Goal: Task Accomplishment & Management: Manage account settings

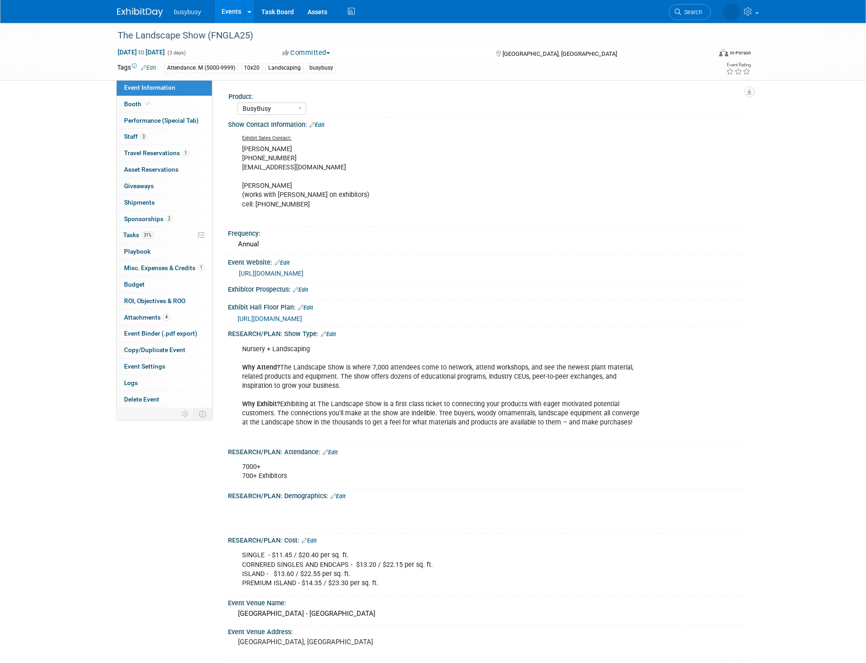
select select "BusyBusy"
click at [199, 152] on link "1 Travel Reservations 1" at bounding box center [164, 153] width 95 height 16
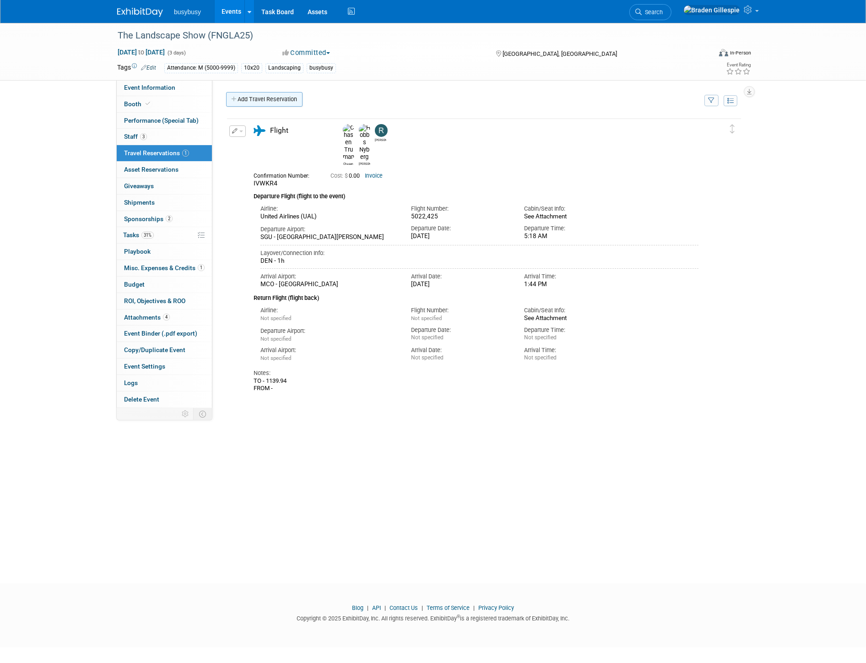
click at [282, 97] on link "Add Travel Reservation" at bounding box center [264, 99] width 76 height 15
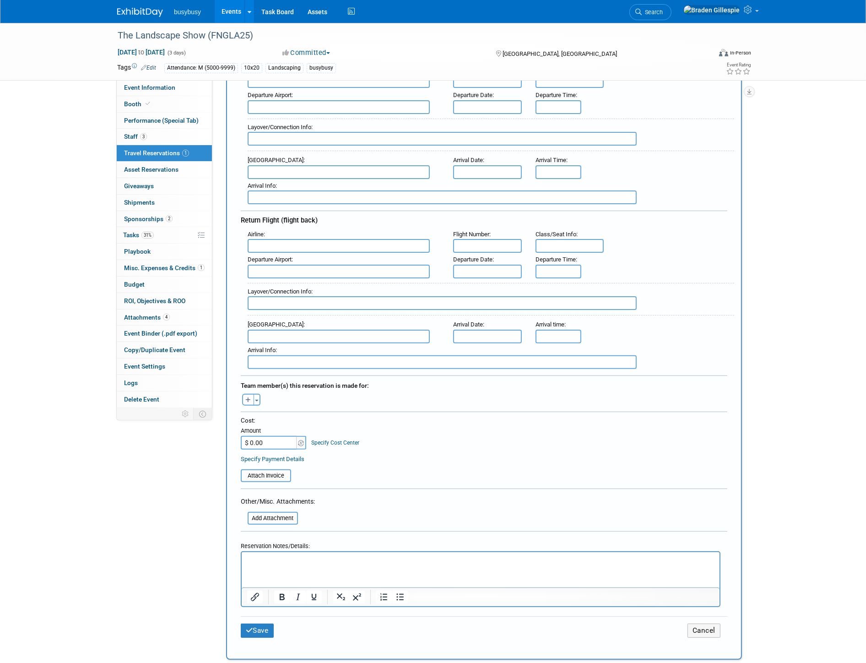
scroll to position [254, 0]
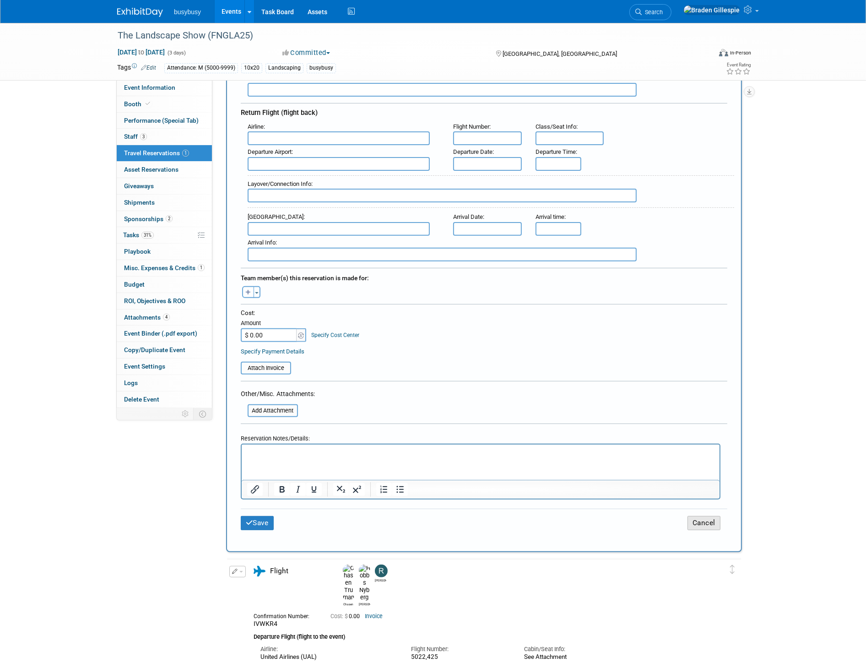
click at [701, 516] on button "Cancel" at bounding box center [703, 523] width 33 height 14
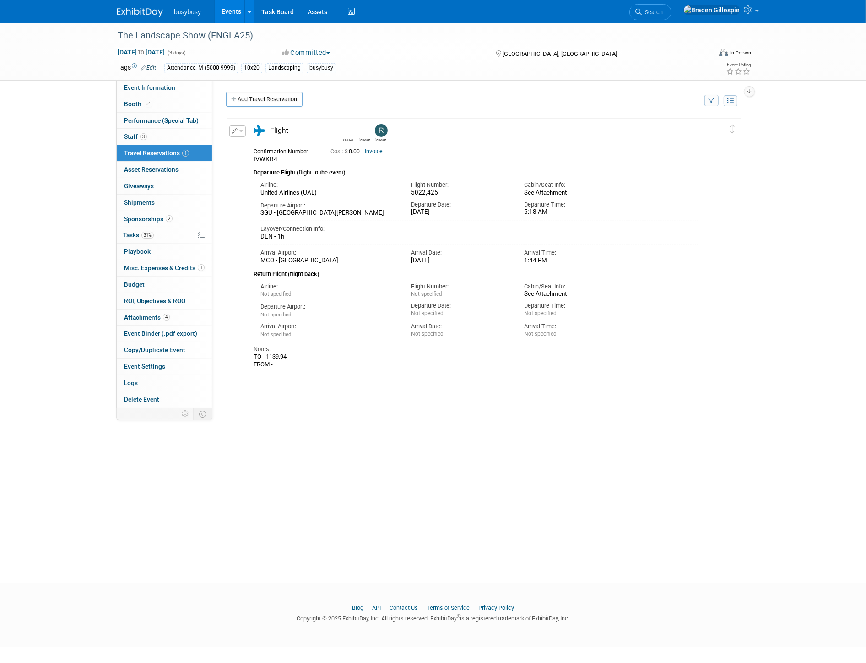
scroll to position [0, 0]
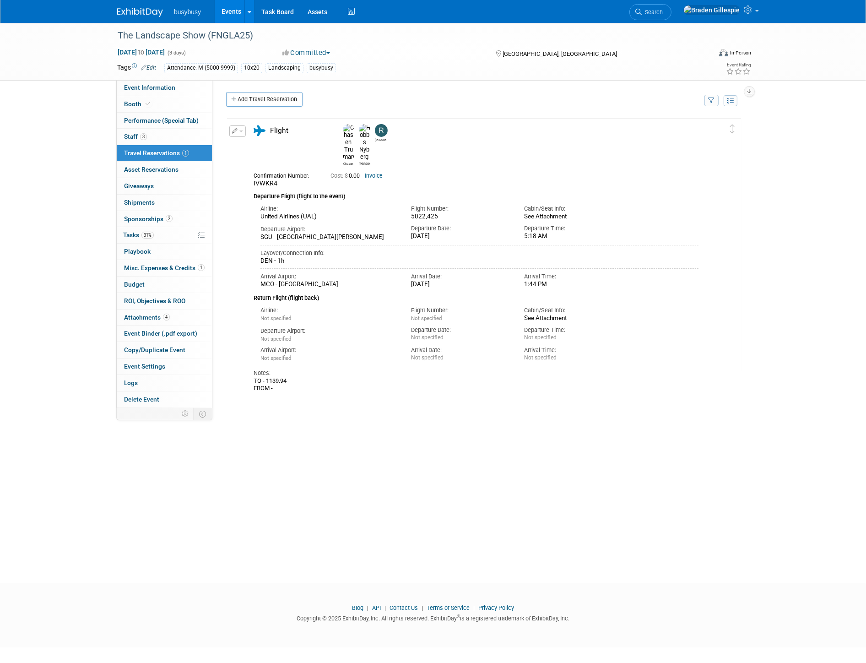
click at [237, 133] on button "button" at bounding box center [237, 130] width 16 height 11
click at [245, 145] on button "Edit Reservation" at bounding box center [268, 147] width 77 height 13
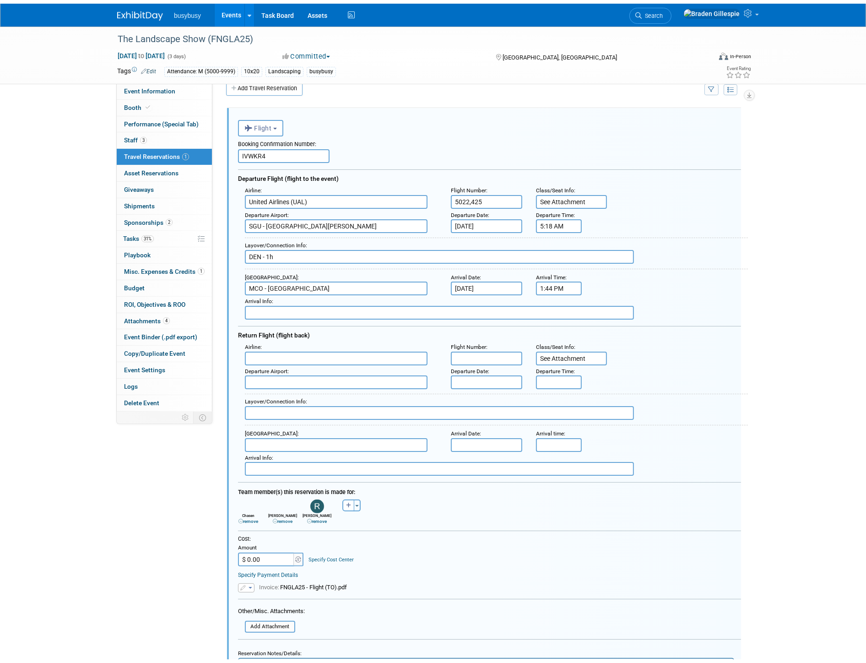
scroll to position [197, 0]
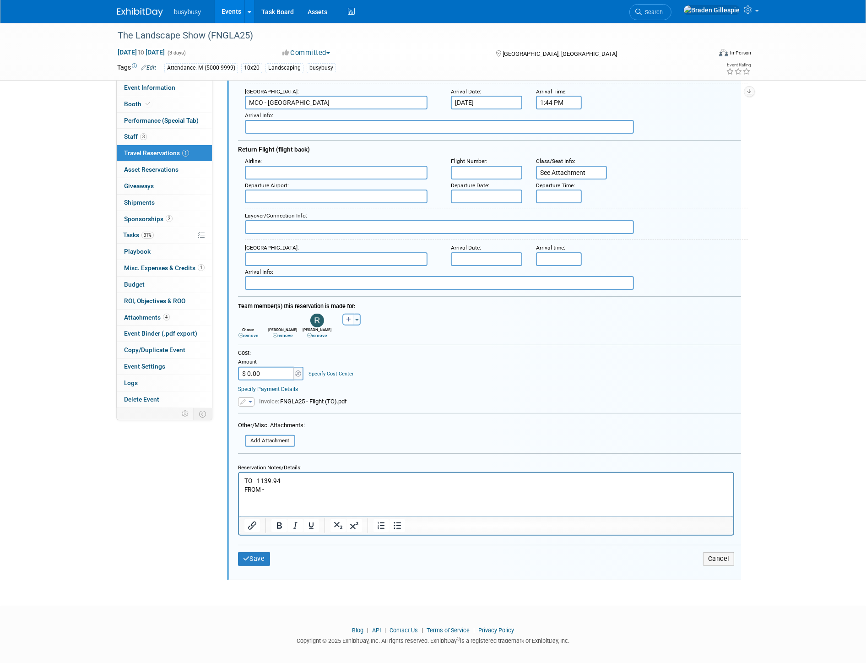
click at [271, 489] on p "TO - 1139.94 FROM -" at bounding box center [486, 484] width 484 height 17
click at [261, 367] on input "$ 0.00" at bounding box center [266, 374] width 57 height 14
type input "$ 2,223.00"
click at [443, 453] on div at bounding box center [489, 456] width 503 height 7
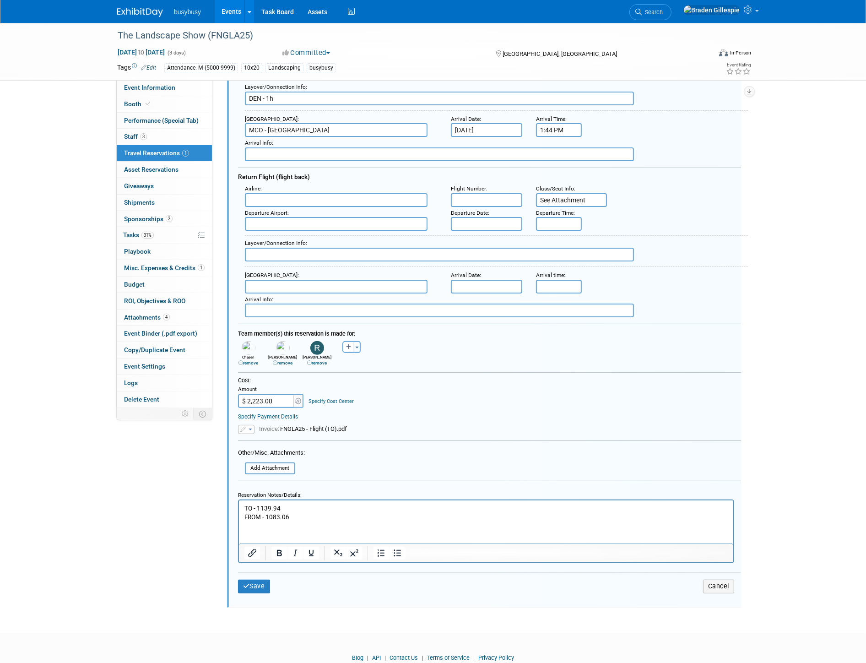
scroll to position [146, 0]
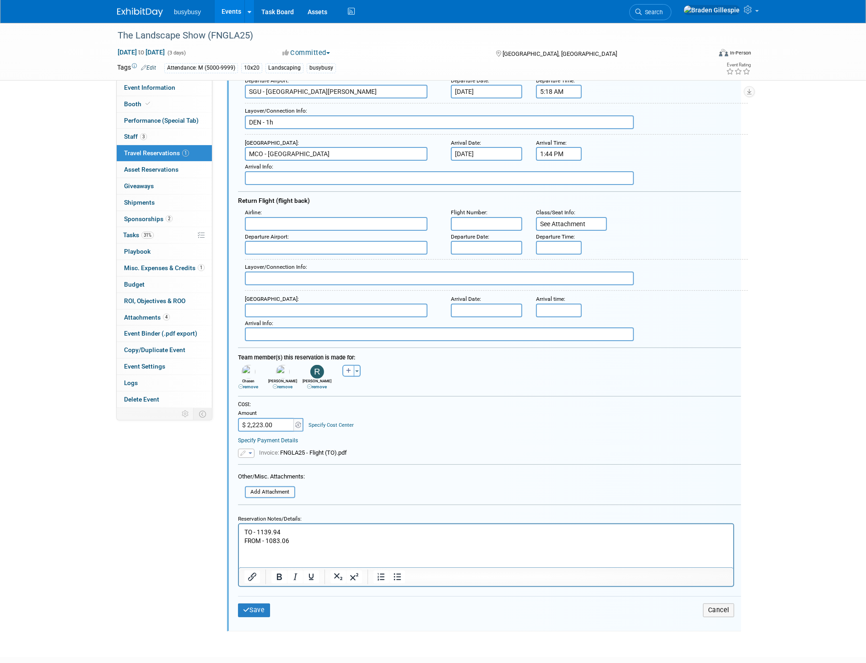
click at [292, 217] on input "text" at bounding box center [336, 224] width 183 height 14
click at [291, 232] on span "American Airlines (AAL)" at bounding box center [340, 238] width 191 height 14
type input "American Airlines (AAL)"
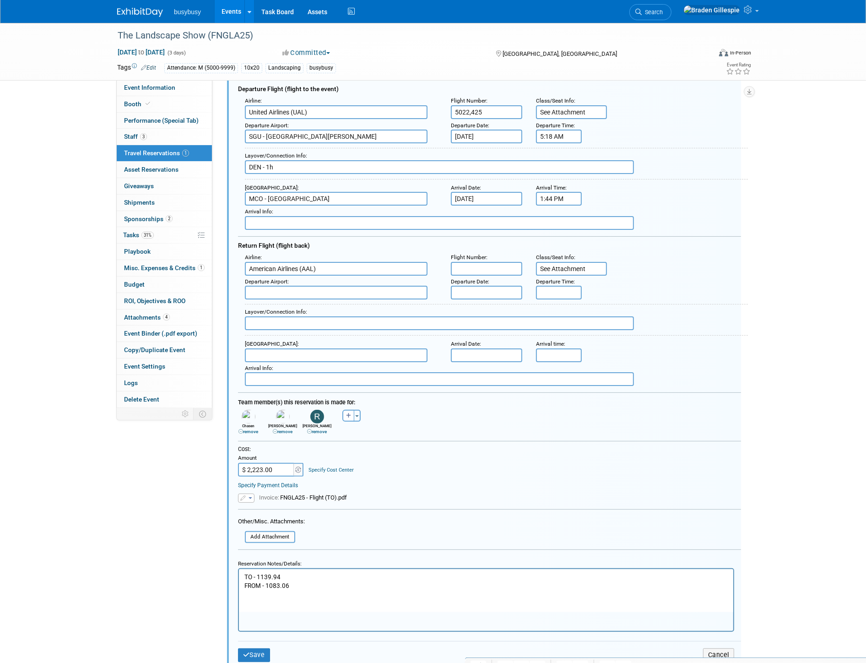
scroll to position [102, 0]
drag, startPoint x: 260, startPoint y: 277, endPoint x: 262, endPoint y: 282, distance: 5.7
click at [260, 285] on input "text" at bounding box center [336, 292] width 183 height 14
click at [269, 299] on span "MCO - [GEOGRAPHIC_DATA]" at bounding box center [340, 306] width 191 height 14
type input "MCO - [GEOGRAPHIC_DATA]"
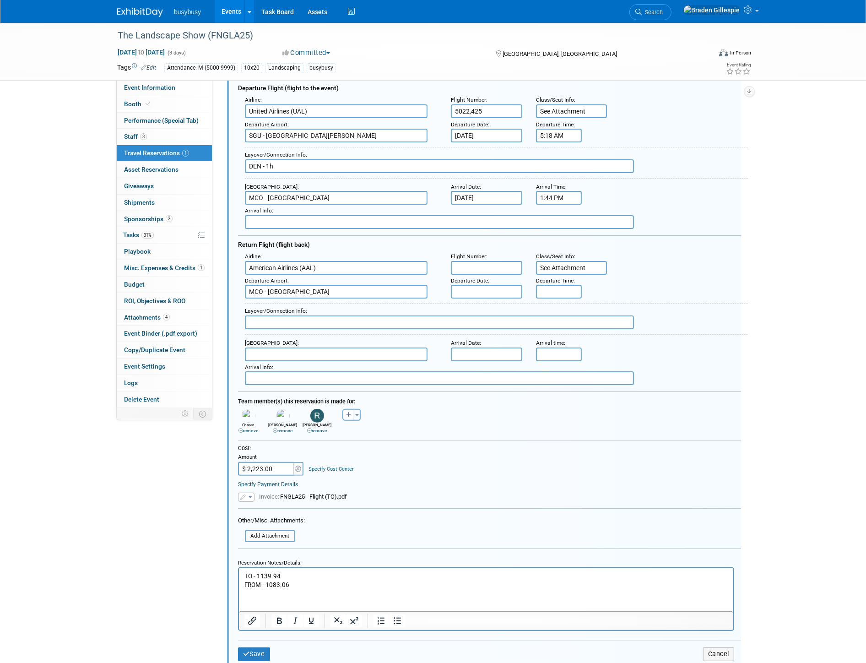
click at [291, 347] on input "text" at bounding box center [336, 354] width 183 height 14
click at [295, 362] on span "SGU - [GEOGRAPHIC_DATA][PERSON_NAME]" at bounding box center [340, 369] width 191 height 14
type input "SGU - [GEOGRAPHIC_DATA][PERSON_NAME]"
click at [480, 286] on input "text" at bounding box center [486, 292] width 71 height 14
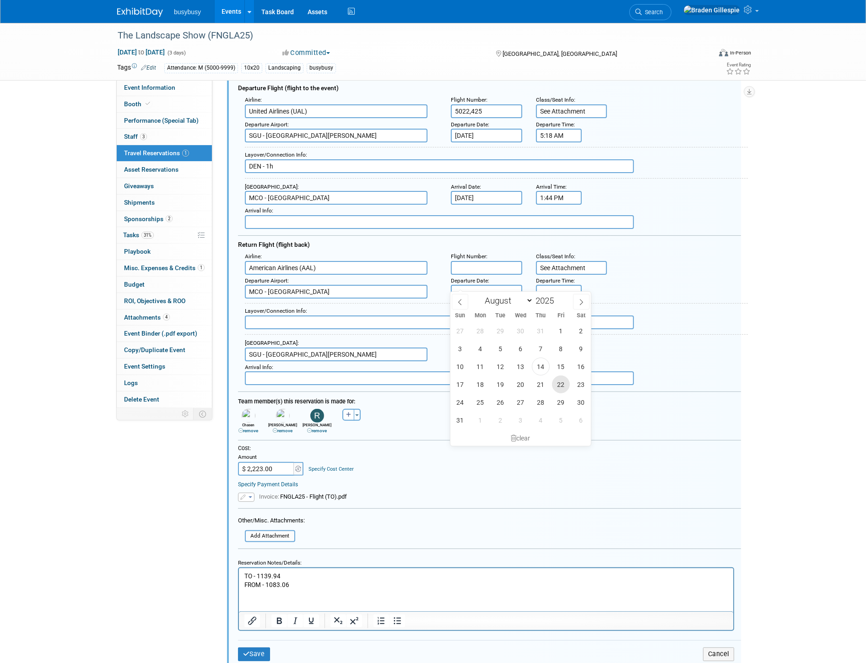
click at [558, 380] on span "22" at bounding box center [561, 384] width 18 height 18
type input "[DATE]"
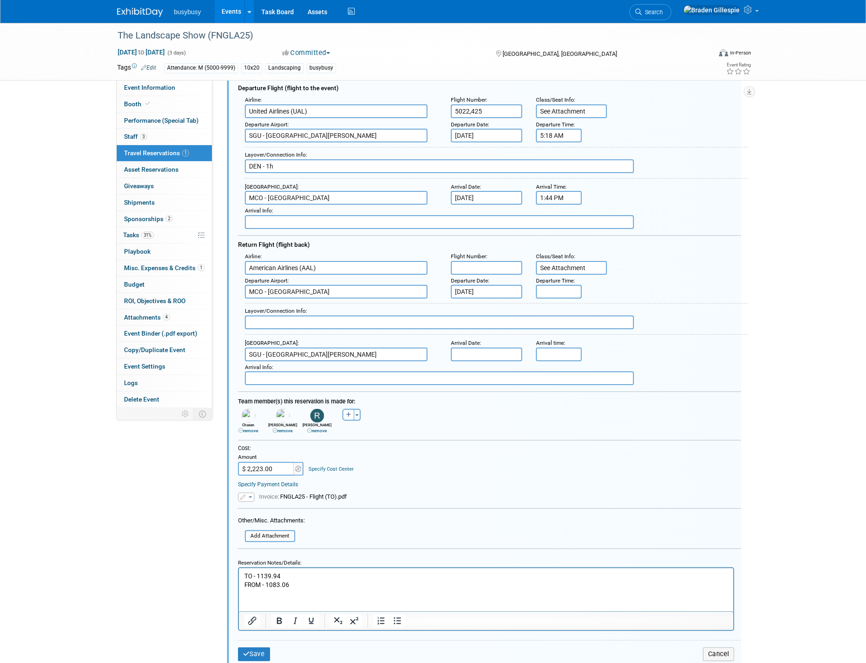
click at [511, 347] on input "text" at bounding box center [486, 354] width 71 height 14
click at [563, 447] on span "22" at bounding box center [561, 445] width 18 height 18
type input "[DATE]"
click at [559, 298] on div "Layover/Connection Info :" at bounding box center [493, 317] width 510 height 38
click at [567, 286] on input "5:00 PM" at bounding box center [559, 292] width 46 height 14
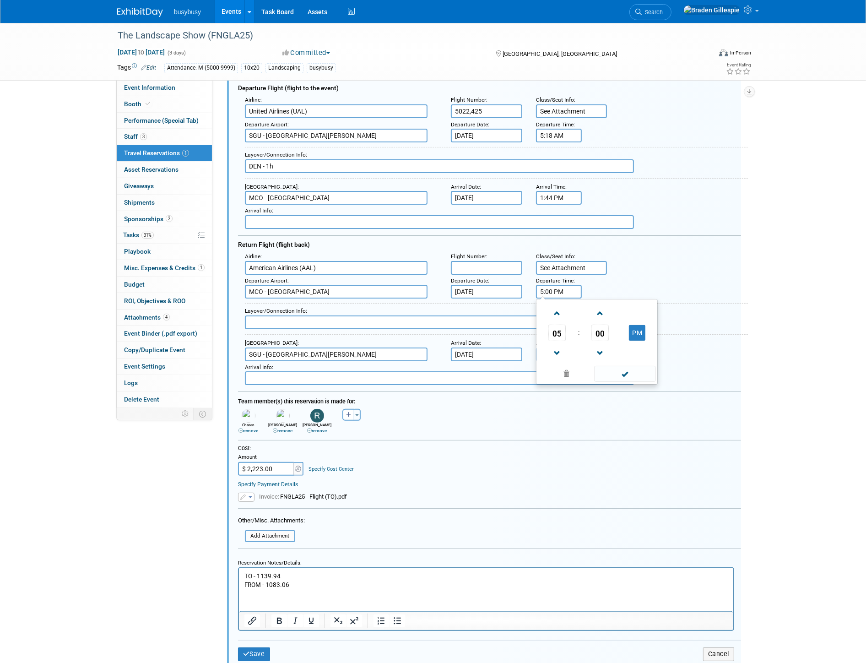
drag, startPoint x: 569, startPoint y: 287, endPoint x: 511, endPoint y: 289, distance: 58.7
click at [511, 289] on div "Departure Airport : [GEOGRAPHIC_DATA] Departure Date : [DATE] Departure Time : …" at bounding box center [493, 287] width 510 height 24
type input "5"
type input "5:55 PM"
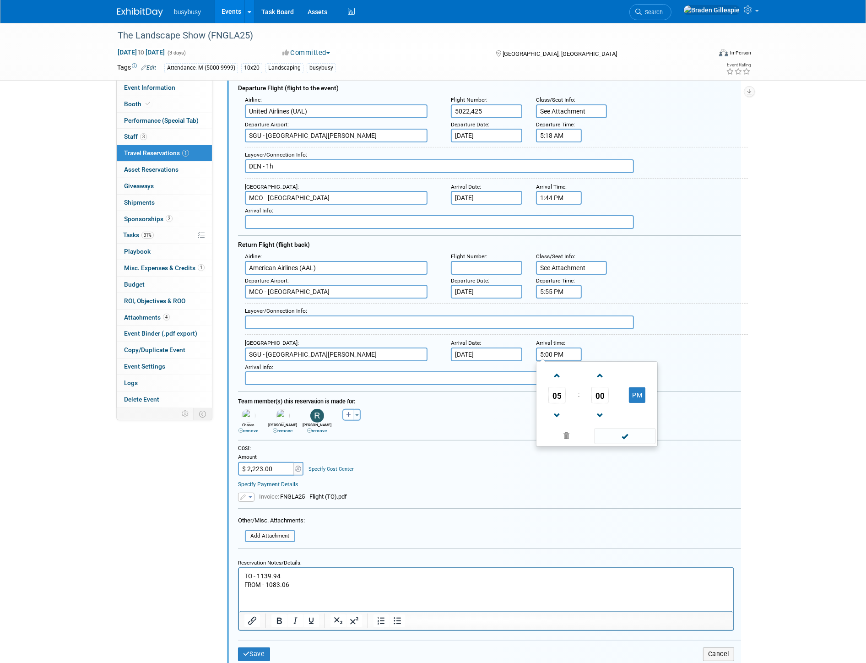
click at [557, 347] on input "5:00 PM" at bounding box center [559, 354] width 46 height 14
drag, startPoint x: 568, startPoint y: 344, endPoint x: 516, endPoint y: 345, distance: 52.2
click at [516, 345] on div "Arrival Airport : [GEOGRAPHIC_DATA][PERSON_NAME] Arrival Date : [DATE] Arrival …" at bounding box center [493, 349] width 510 height 24
type input "11:14 PM"
click at [323, 315] on input "text" at bounding box center [439, 322] width 389 height 14
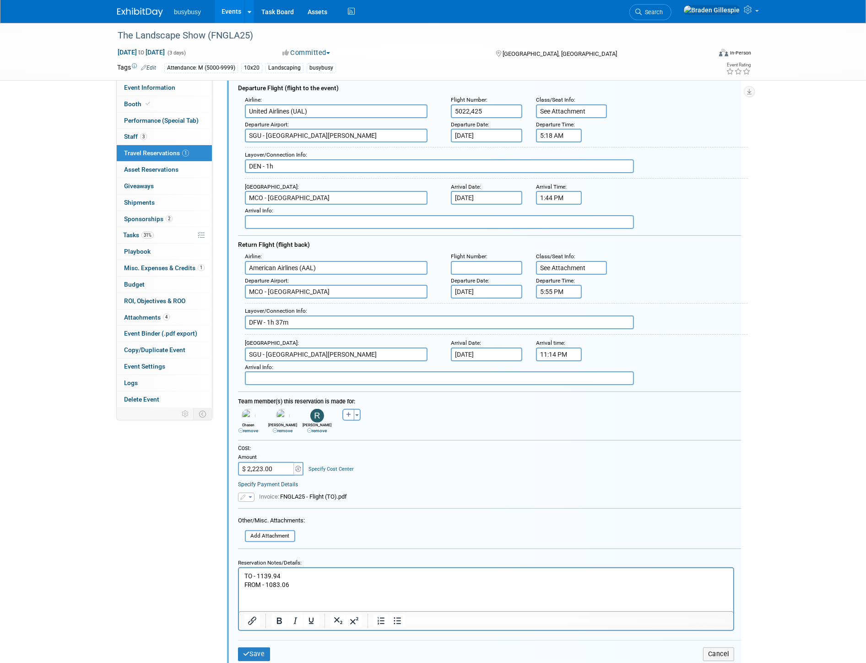
type input "DFW - 1h 37m"
click at [479, 261] on input "text" at bounding box center [486, 268] width 71 height 14
type input "2148, 4817"
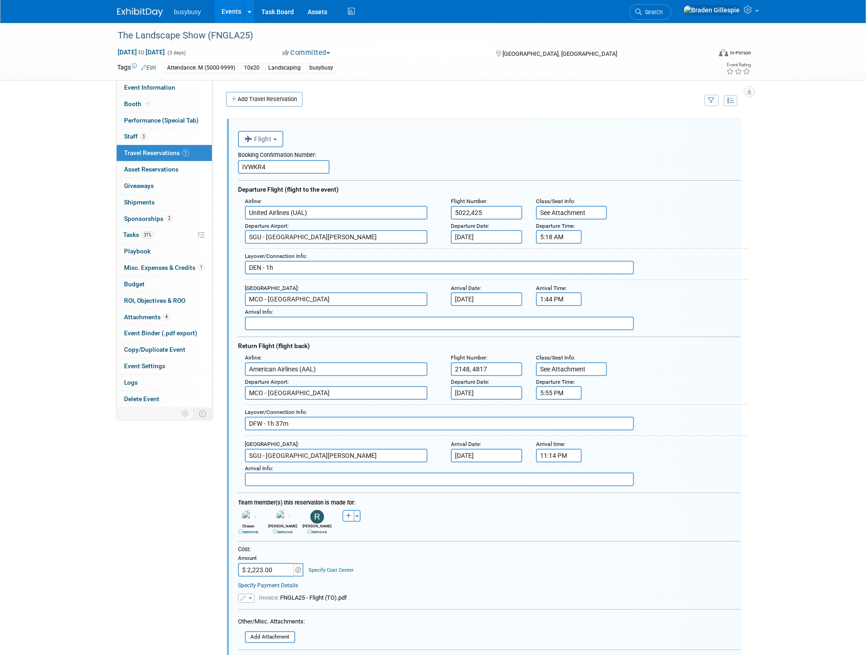
click at [289, 163] on input "IVWKR4" at bounding box center [284, 167] width 92 height 14
paste input "SXHNIN"
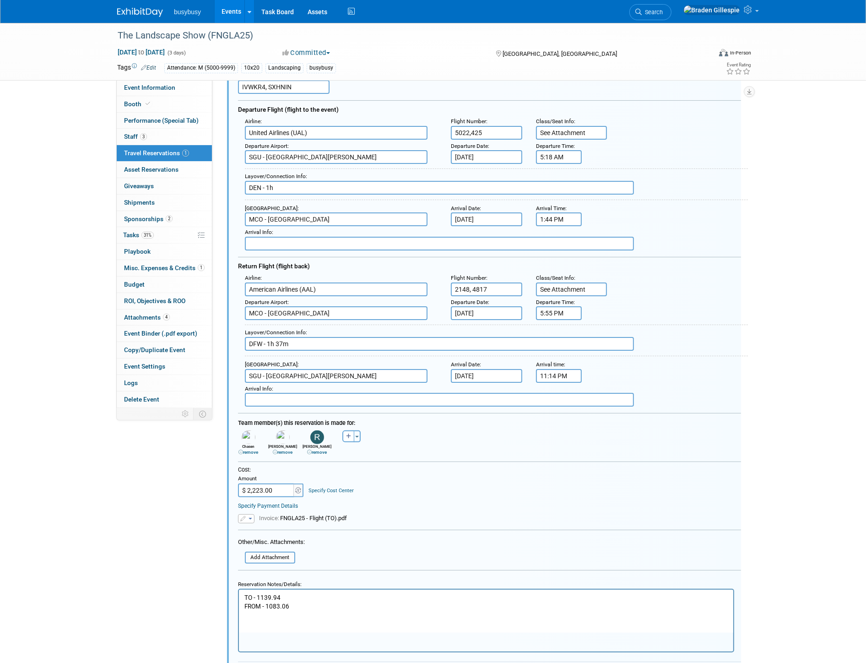
scroll to position [203, 0]
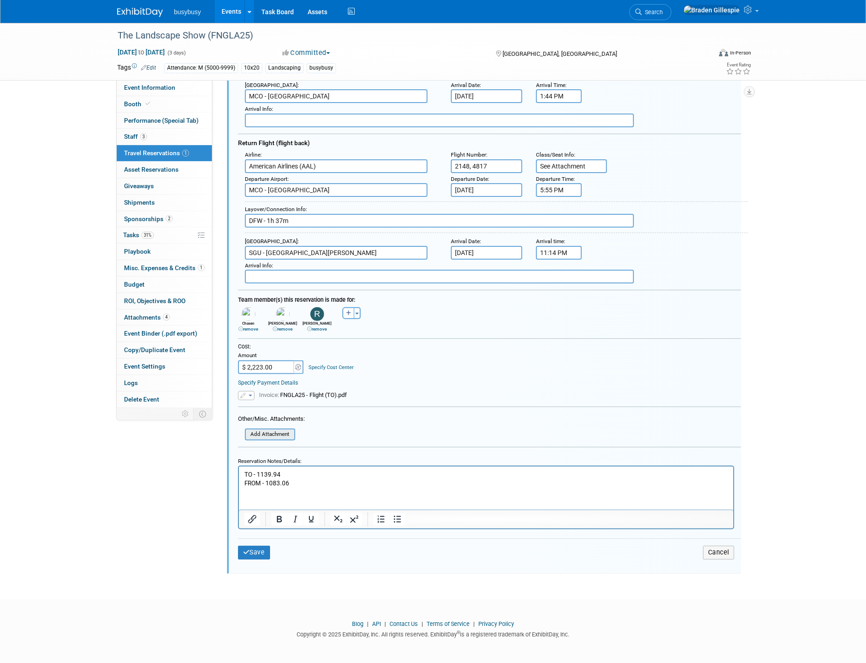
type input "IVWKR4, SXHNIN"
click at [278, 429] on input "file" at bounding box center [239, 434] width 109 height 10
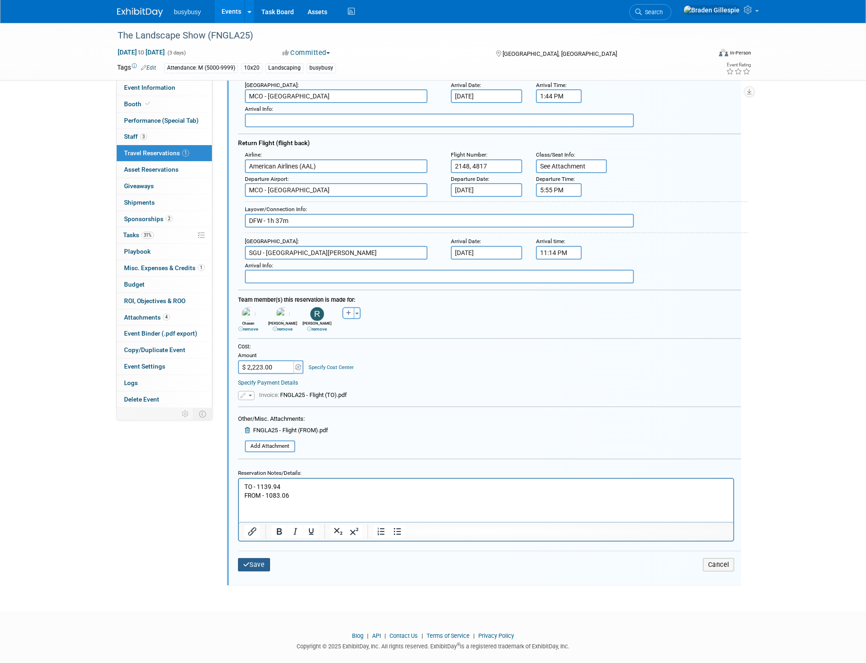
click at [268, 558] on button "Save" at bounding box center [254, 564] width 32 height 13
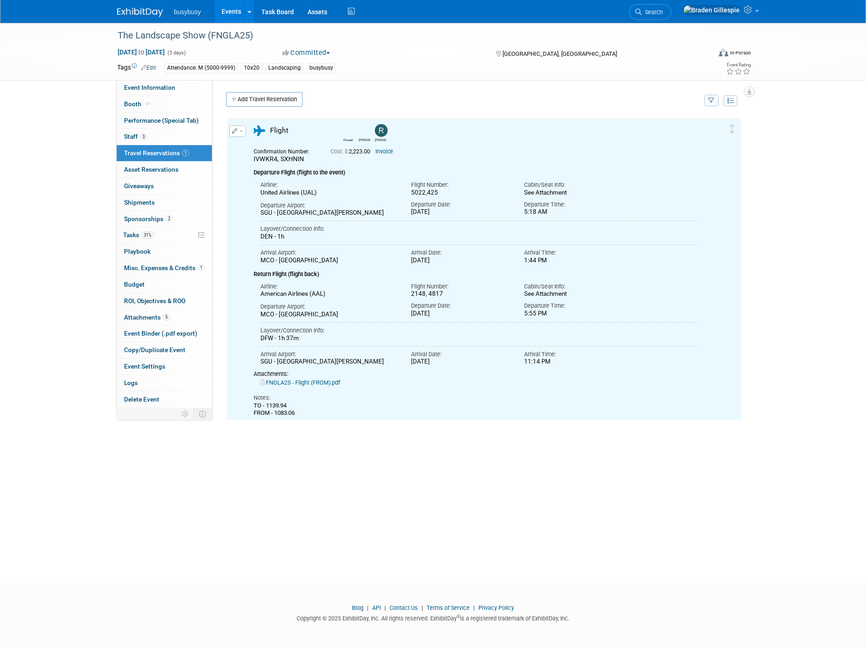
scroll to position [0, 0]
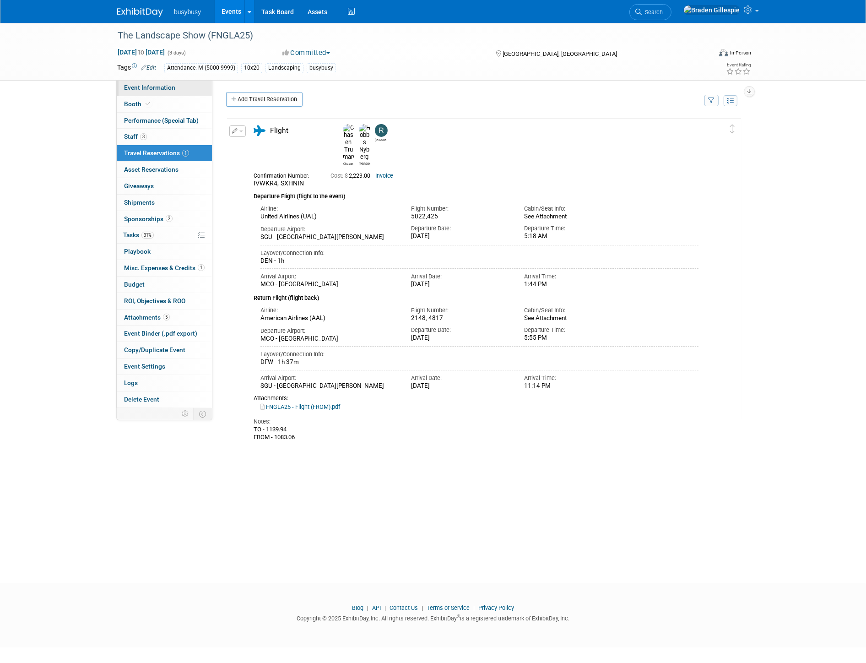
click at [133, 85] on span "Event Information" at bounding box center [149, 87] width 51 height 7
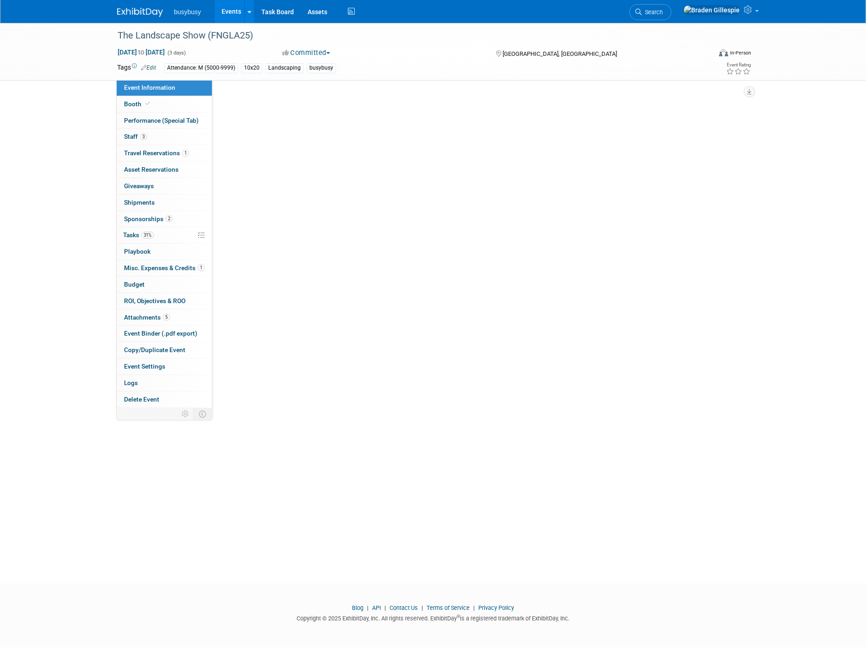
select select "BusyBusy"
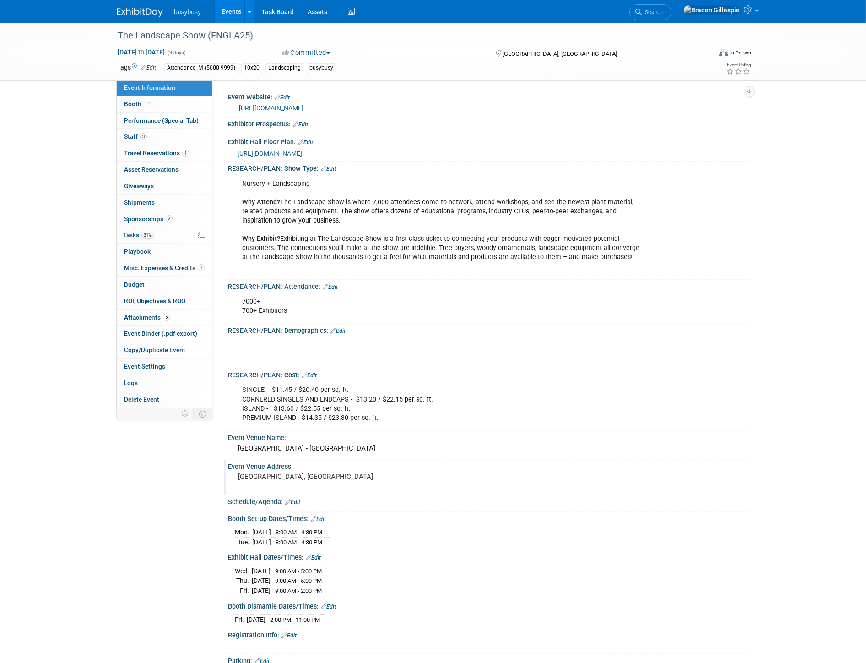
scroll to position [203, 0]
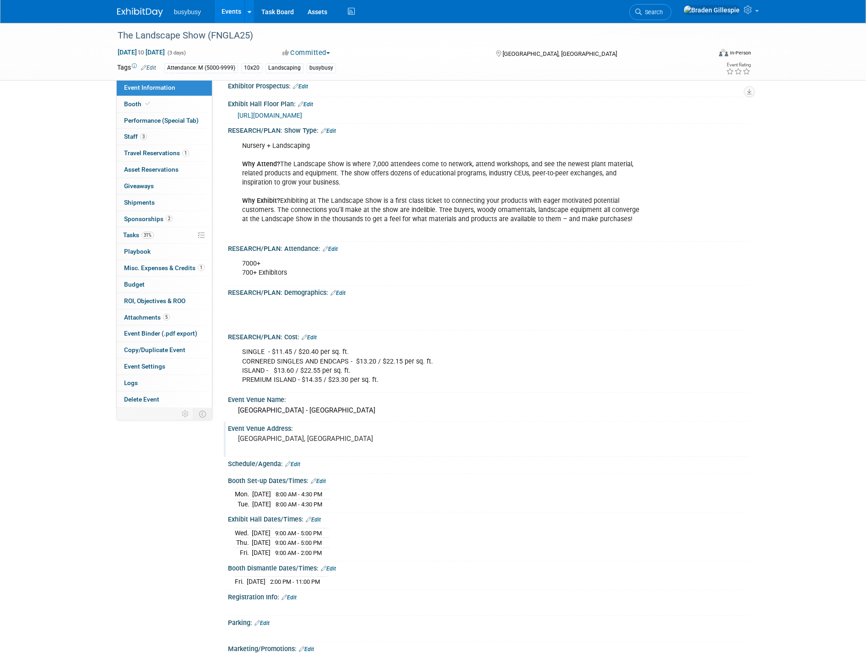
click at [298, 422] on div "Event Venue Address:" at bounding box center [488, 427] width 521 height 11
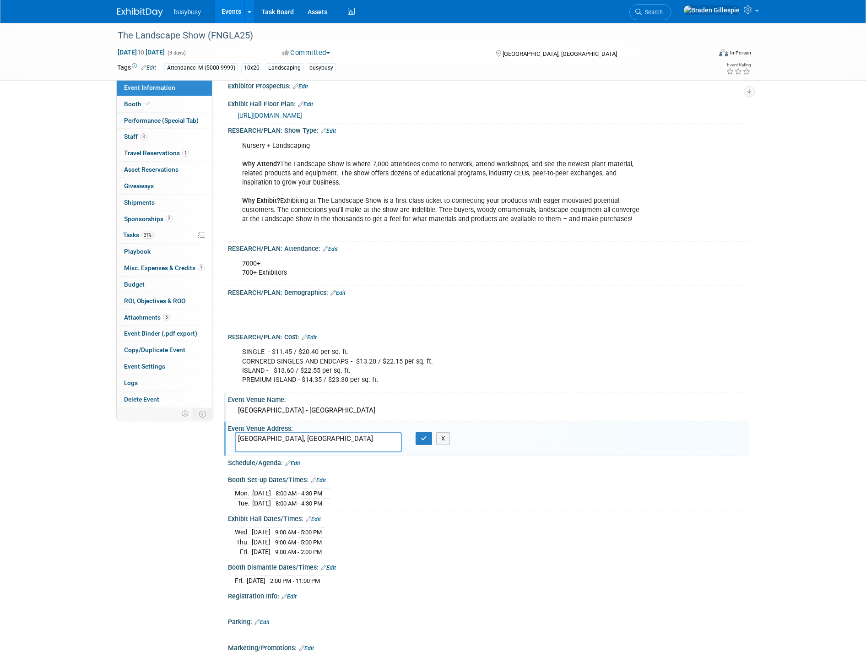
click at [391, 406] on div "[GEOGRAPHIC_DATA] - [GEOGRAPHIC_DATA]" at bounding box center [488, 410] width 507 height 14
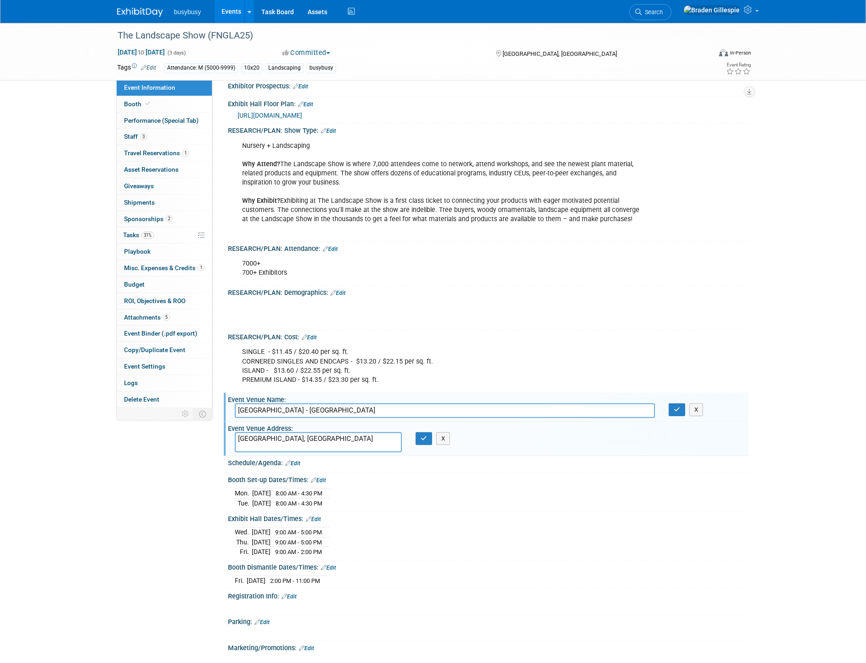
drag, startPoint x: 391, startPoint y: 406, endPoint x: 158, endPoint y: 413, distance: 233.1
click at [159, 413] on div "Event Information Event Info Booth Booth Performance (Special Tab) Performance …" at bounding box center [432, 288] width 645 height 936
click at [176, 152] on span "Travel Reservations 1" at bounding box center [156, 152] width 65 height 7
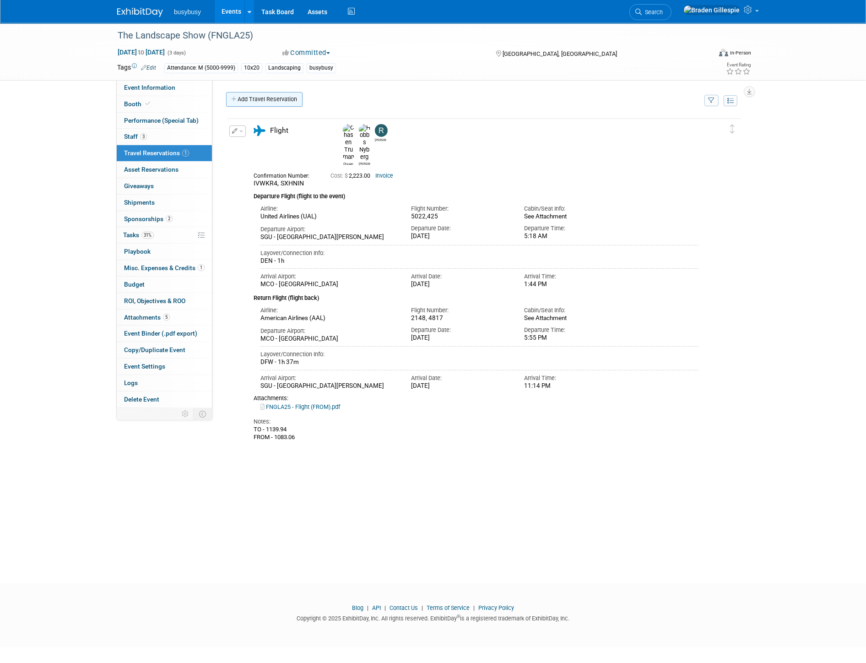
scroll to position [0, 0]
click at [251, 102] on link "Add Travel Reservation" at bounding box center [264, 99] width 76 height 15
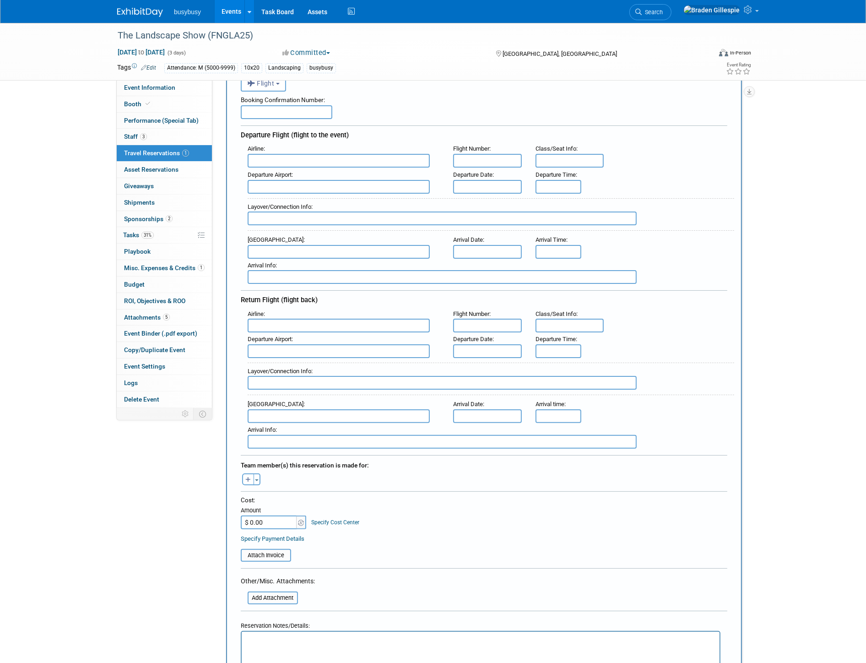
scroll to position [305, 0]
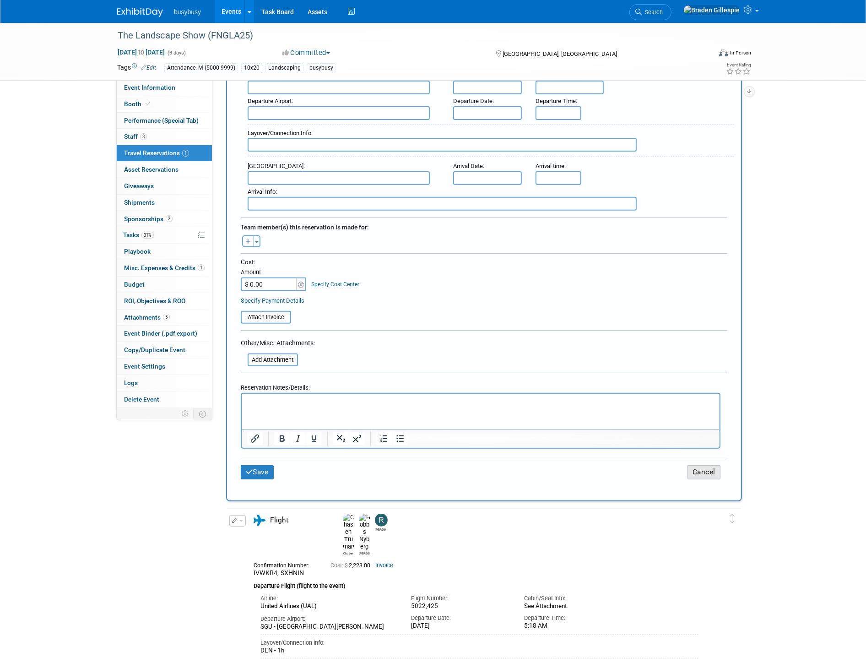
click at [717, 465] on button "Cancel" at bounding box center [703, 472] width 33 height 14
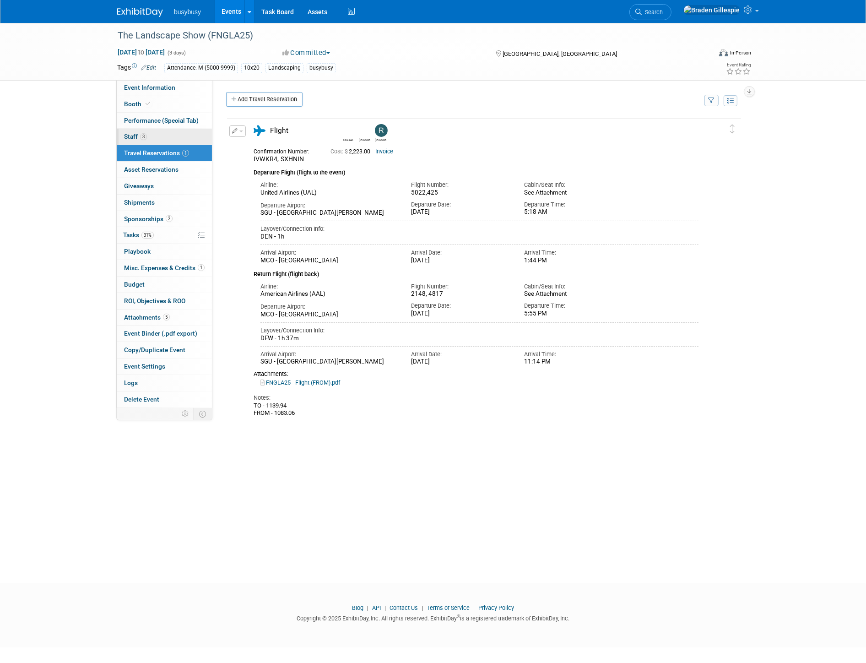
scroll to position [0, 0]
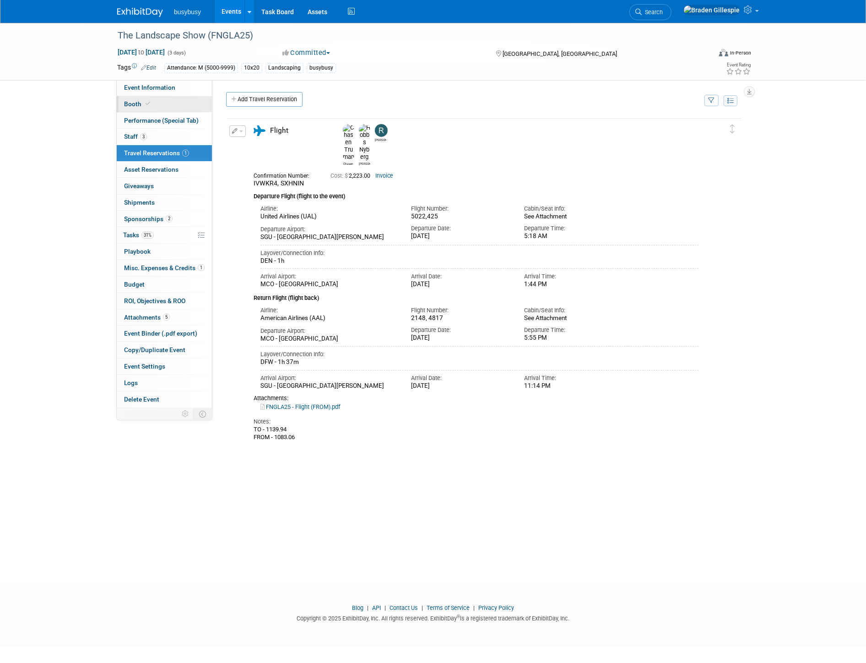
click at [161, 103] on link "Booth" at bounding box center [164, 104] width 95 height 16
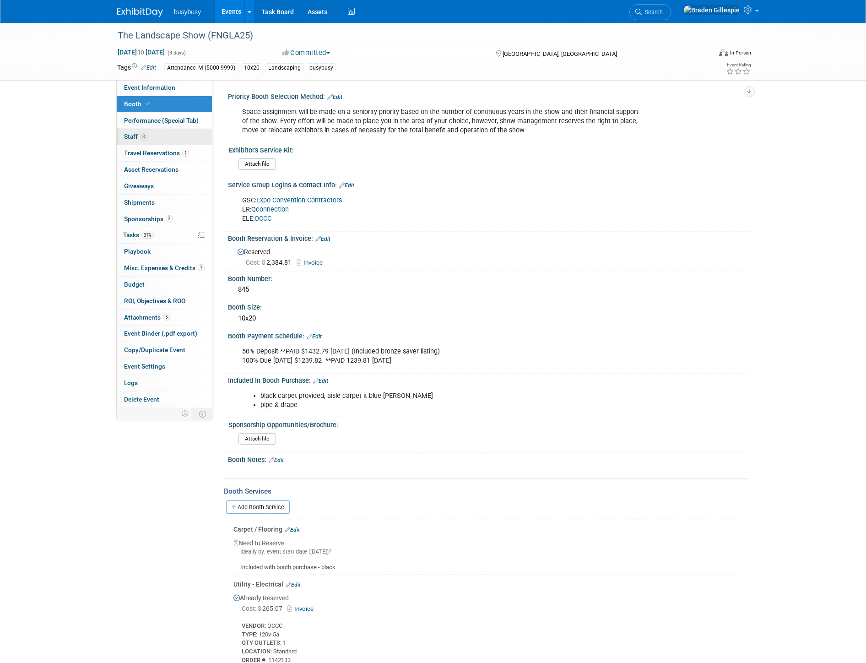
click at [160, 141] on link "3 Staff 3" at bounding box center [164, 137] width 95 height 16
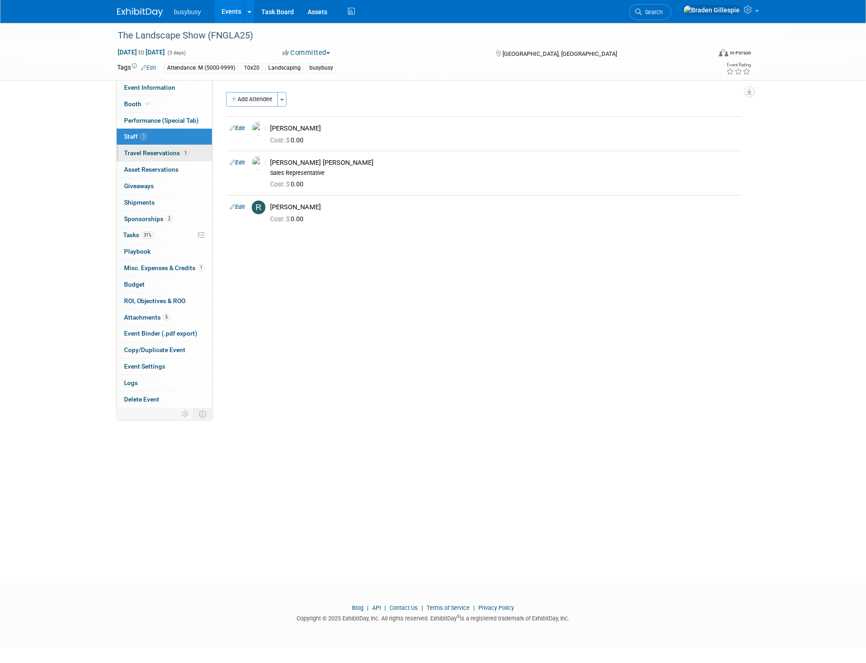
click at [171, 158] on link "1 Travel Reservations 1" at bounding box center [164, 153] width 95 height 16
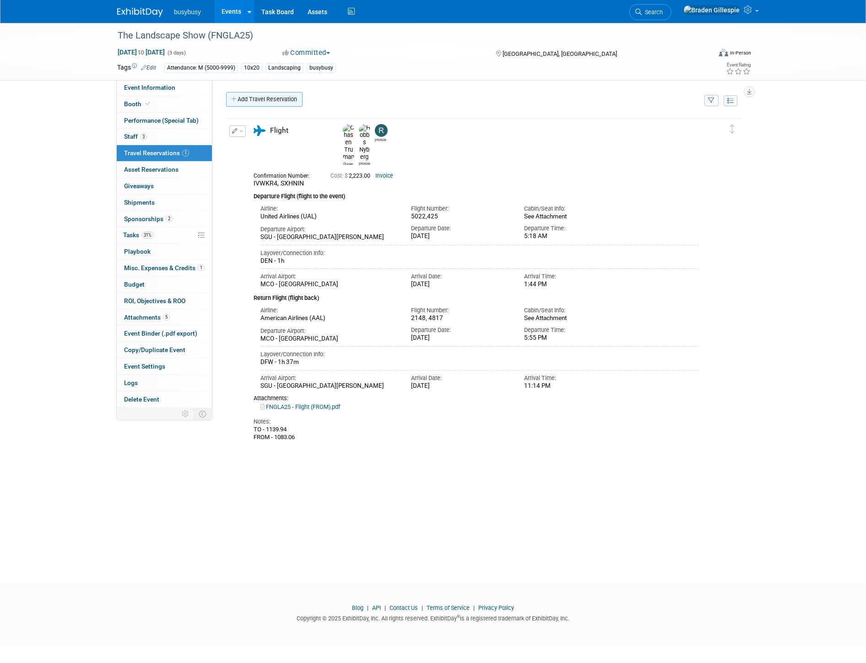
click at [252, 101] on link "Add Travel Reservation" at bounding box center [264, 99] width 76 height 15
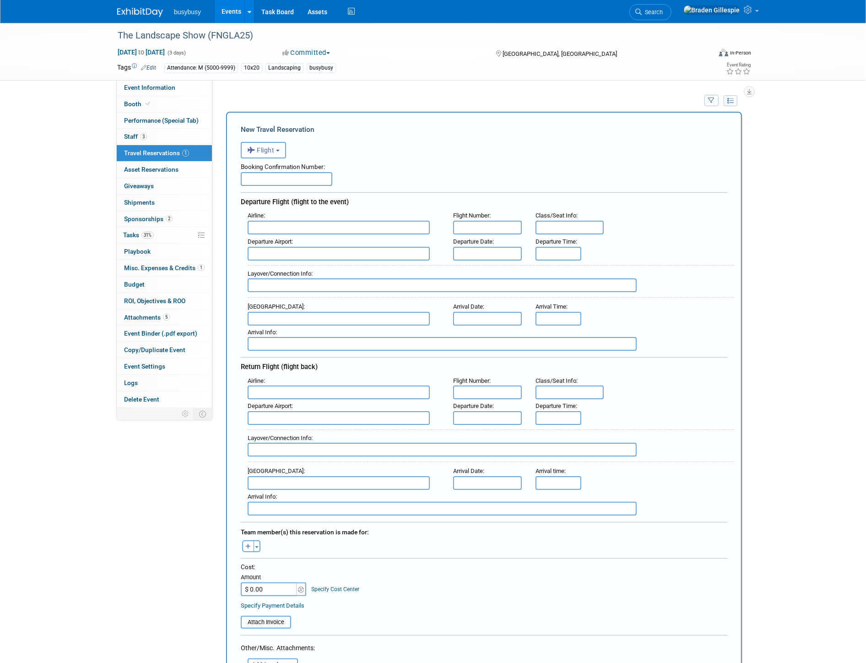
click at [272, 146] on span "Flight" at bounding box center [260, 149] width 27 height 7
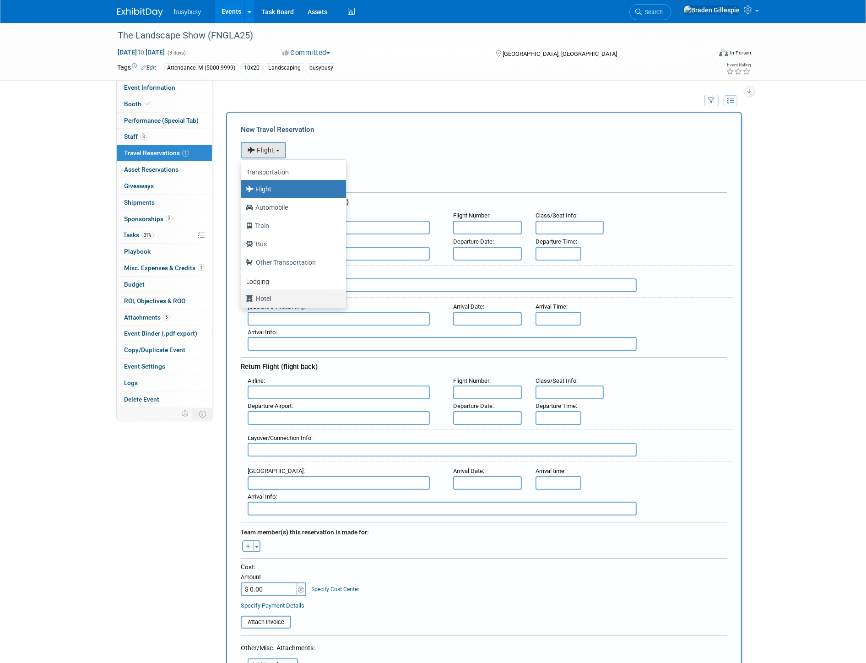
click at [282, 296] on label "Hotel" at bounding box center [291, 298] width 91 height 15
click at [243, 296] on input "Hotel" at bounding box center [240, 297] width 6 height 6
select select "6"
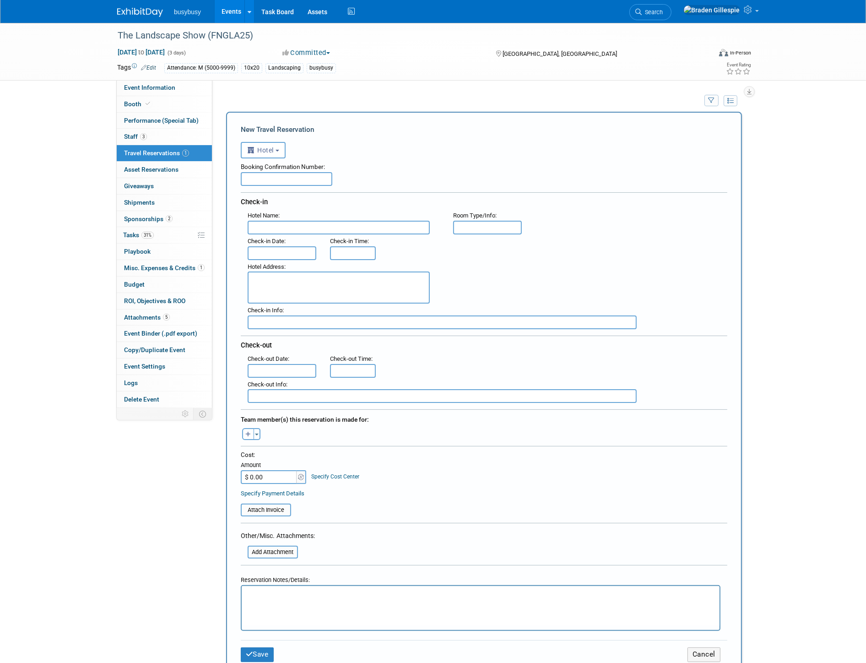
click at [278, 177] on input "text" at bounding box center [287, 179] width 92 height 14
type input "[PERSON_NAME][GEOGRAPHIC_DATA]"
click at [415, 599] on html at bounding box center [480, 592] width 478 height 13
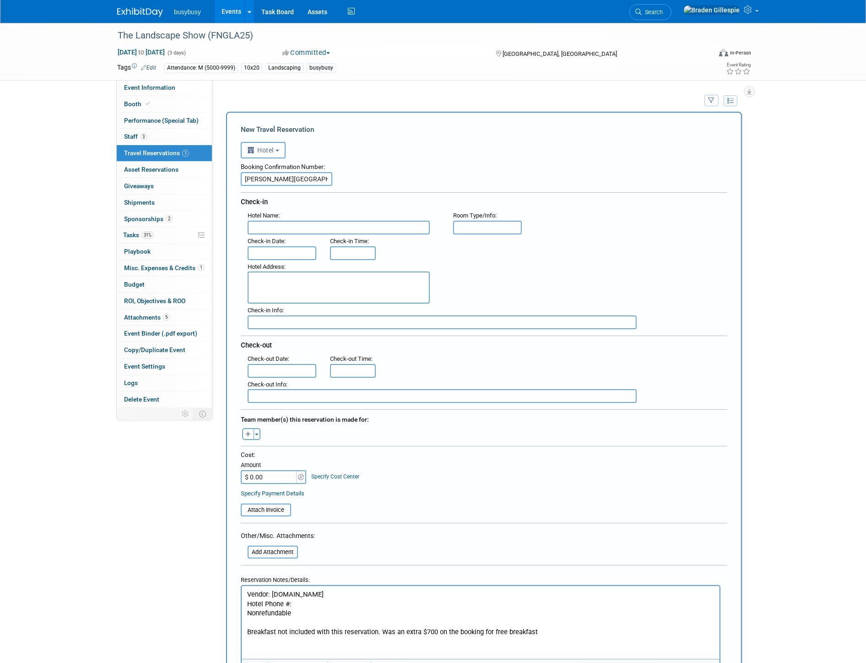
click at [280, 227] on input "text" at bounding box center [339, 228] width 182 height 14
type input "R"
drag, startPoint x: 312, startPoint y: 179, endPoint x: 202, endPoint y: 173, distance: 110.0
click at [204, 173] on div "Event Information Event Info Booth Booth Performance (Special Tab) Performance …" at bounding box center [432, 531] width 645 height 1017
click at [281, 221] on input "text" at bounding box center [339, 228] width 182 height 14
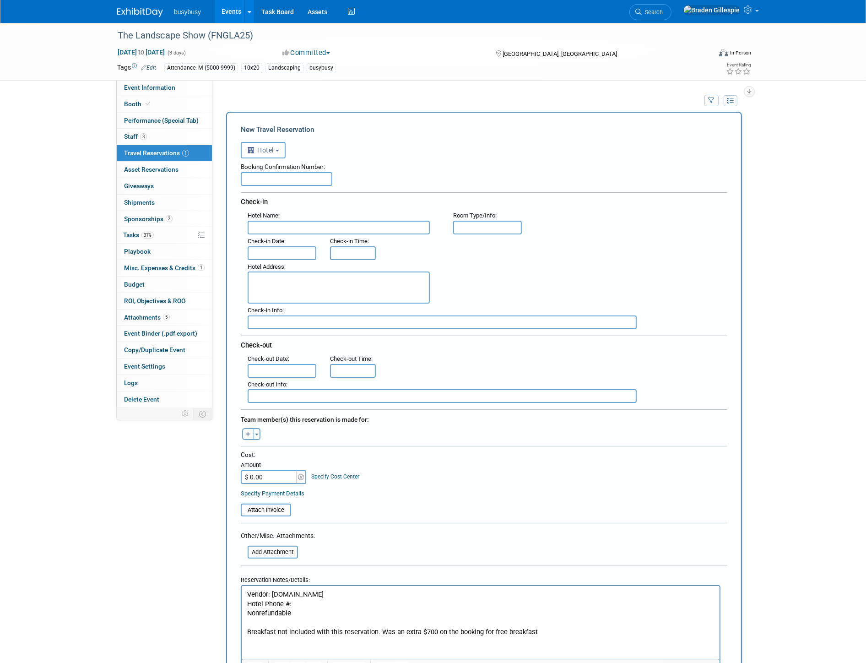
paste input "[PERSON_NAME][GEOGRAPHIC_DATA]"
type input "[PERSON_NAME][GEOGRAPHIC_DATA]"
click at [282, 246] on input "text" at bounding box center [282, 253] width 69 height 14
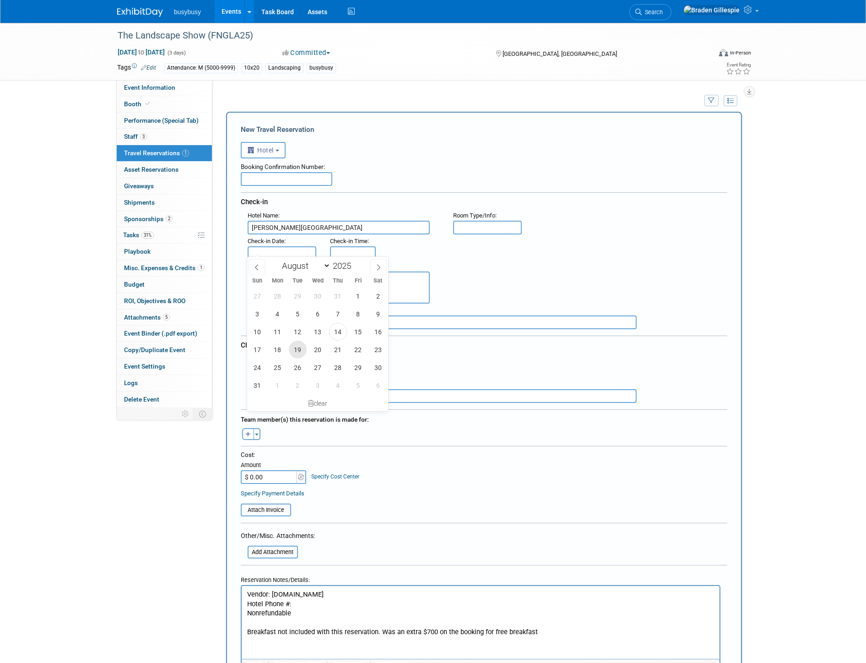
click at [300, 352] on span "19" at bounding box center [298, 350] width 18 height 18
type input "[DATE]"
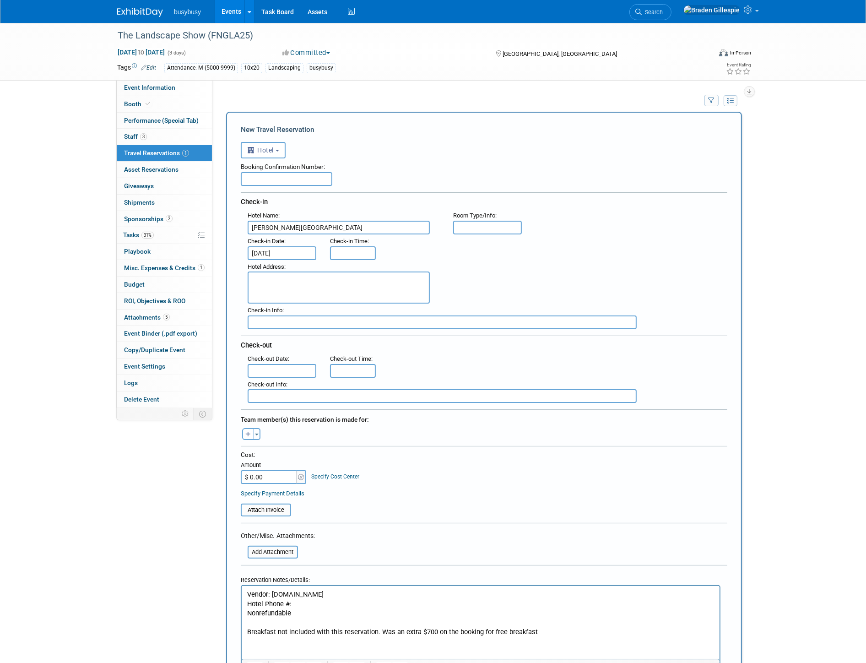
click at [280, 365] on input "text" at bounding box center [282, 371] width 69 height 14
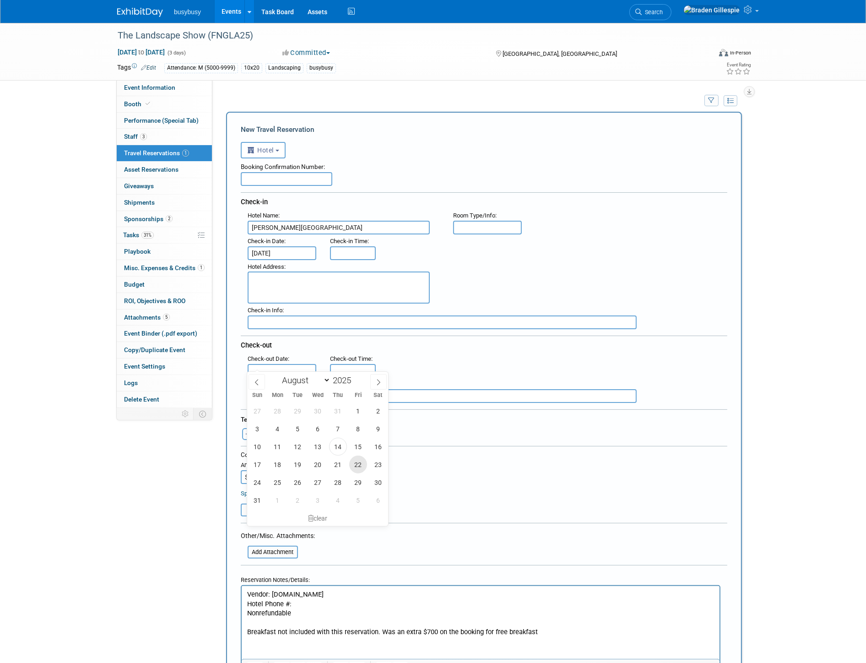
click at [353, 465] on span "22" at bounding box center [358, 464] width 18 height 18
type input "[DATE]"
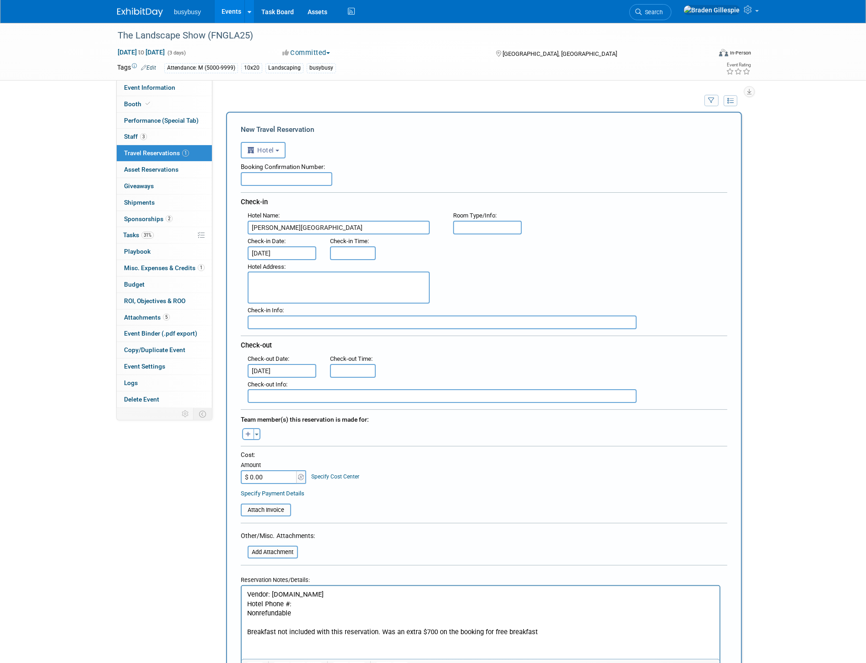
click at [344, 273] on textarea at bounding box center [339, 287] width 182 height 32
paste textarea "[STREET_ADDRESS]"
type textarea "[STREET_ADDRESS]"
type input "3:00 PM"
click at [355, 251] on input "3:00 PM" at bounding box center [353, 253] width 46 height 14
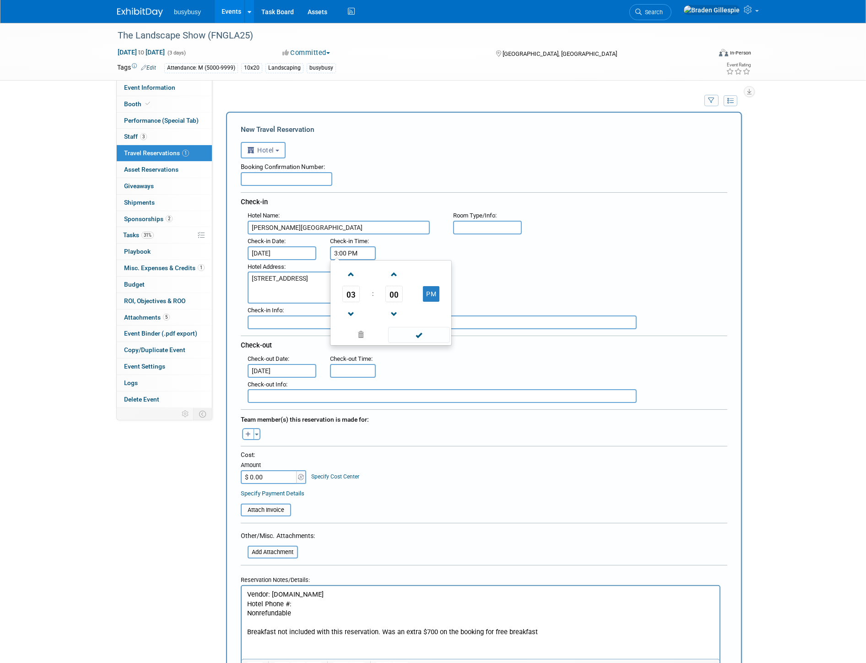
click at [491, 266] on div "Hotel Address : [STREET_ADDRESS]" at bounding box center [487, 282] width 493 height 44
type input "11:00 AM"
click at [361, 364] on input "11:00 AM" at bounding box center [353, 371] width 46 height 14
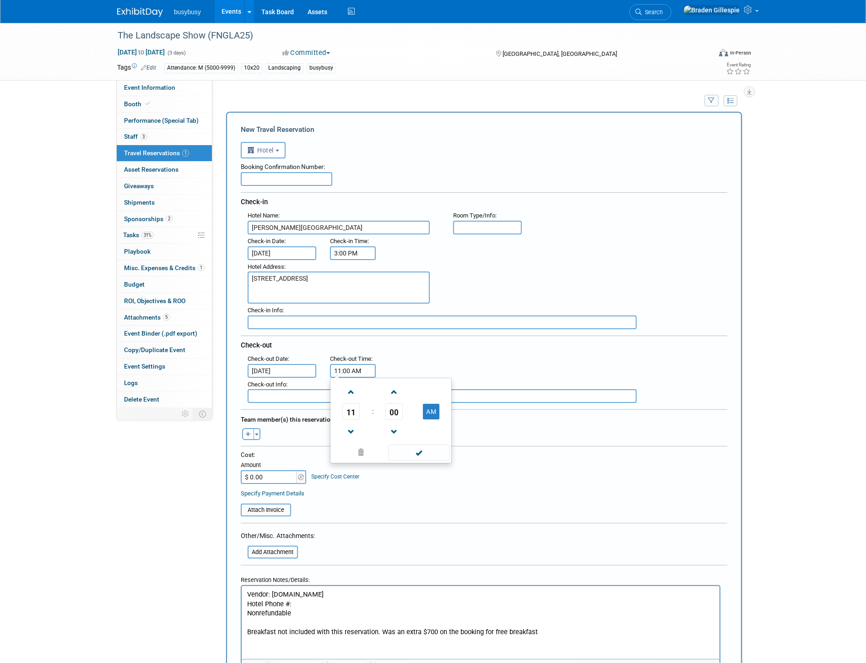
click at [490, 360] on div ": Check-out Date : [DATE] Check-out Time : 11:00 AM 11 : 00 AM 12 01 02 03 04 0…" at bounding box center [487, 365] width 493 height 26
click at [498, 225] on input "text" at bounding box center [487, 228] width 69 height 14
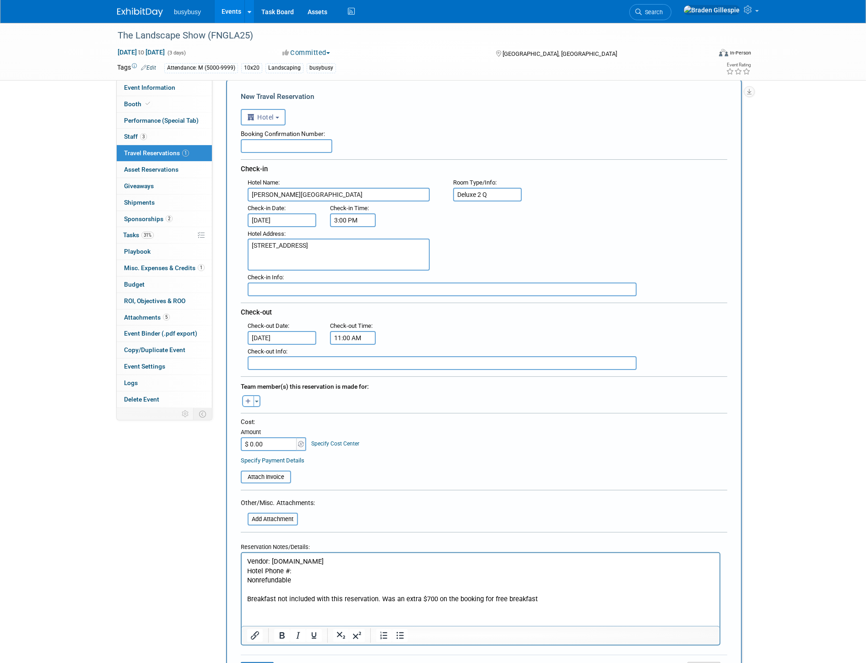
scroll to position [51, 0]
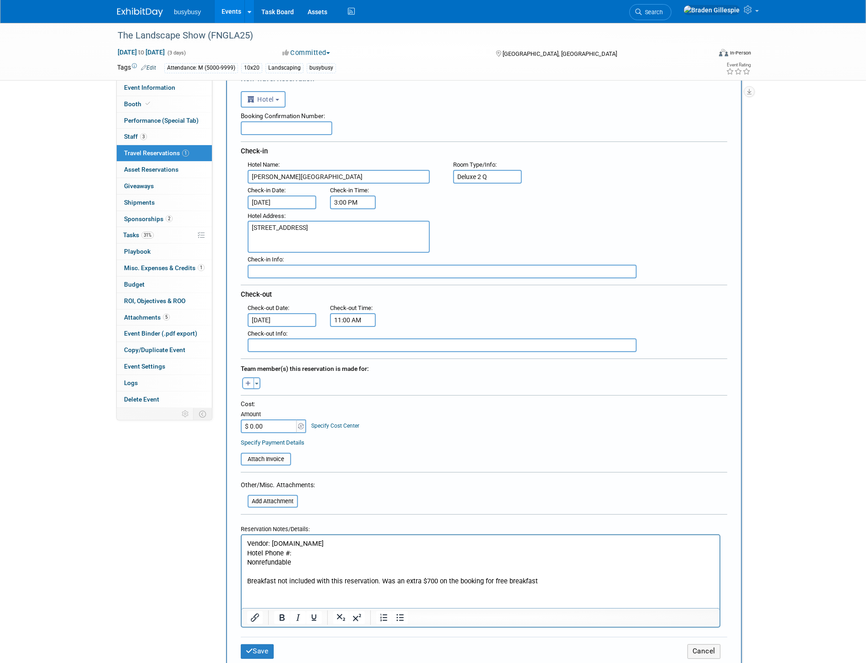
type input "Deluxe 2 Q"
click at [260, 377] on div "Toggle Dropdown Select Anyone Tag a user or a resource Quick -- Select -- (me)" at bounding box center [251, 383] width 34 height 12
click at [256, 383] on span "button" at bounding box center [257, 384] width 4 height 2
click at [283, 460] on label "[PERSON_NAME] [PERSON_NAME]" at bounding box center [304, 467] width 113 height 16
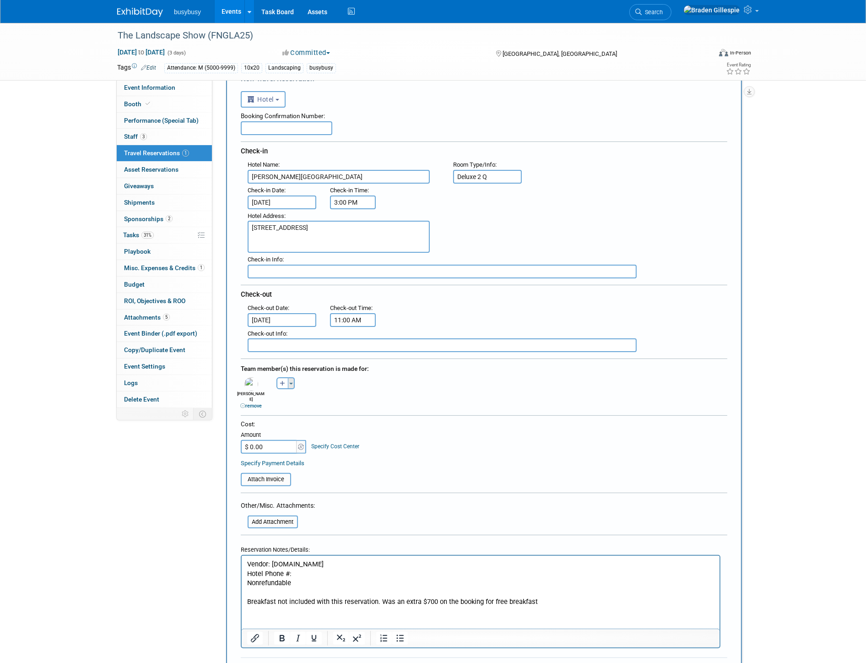
click at [290, 377] on button "Toggle Dropdown" at bounding box center [291, 383] width 7 height 12
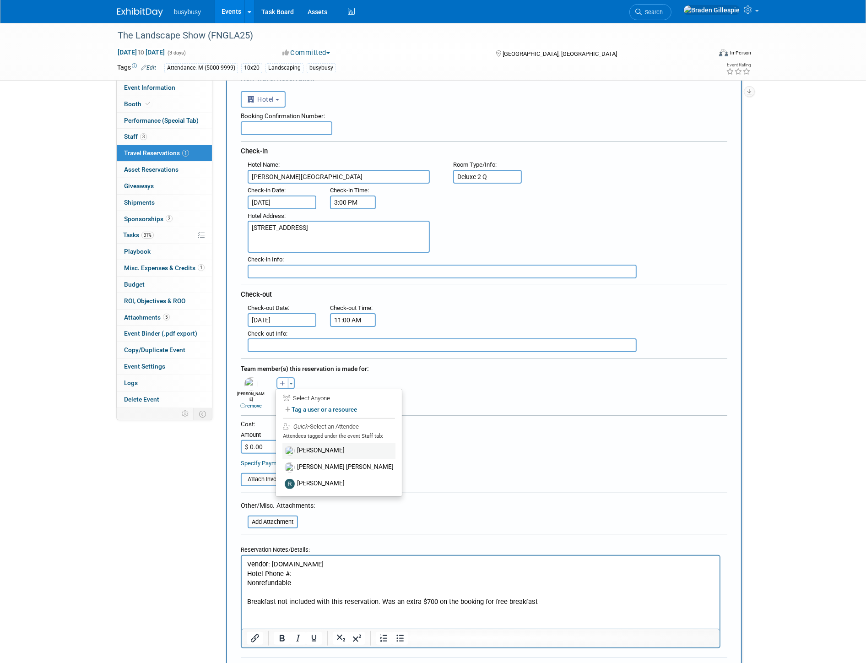
click at [324, 443] on label "[PERSON_NAME]" at bounding box center [338, 451] width 113 height 16
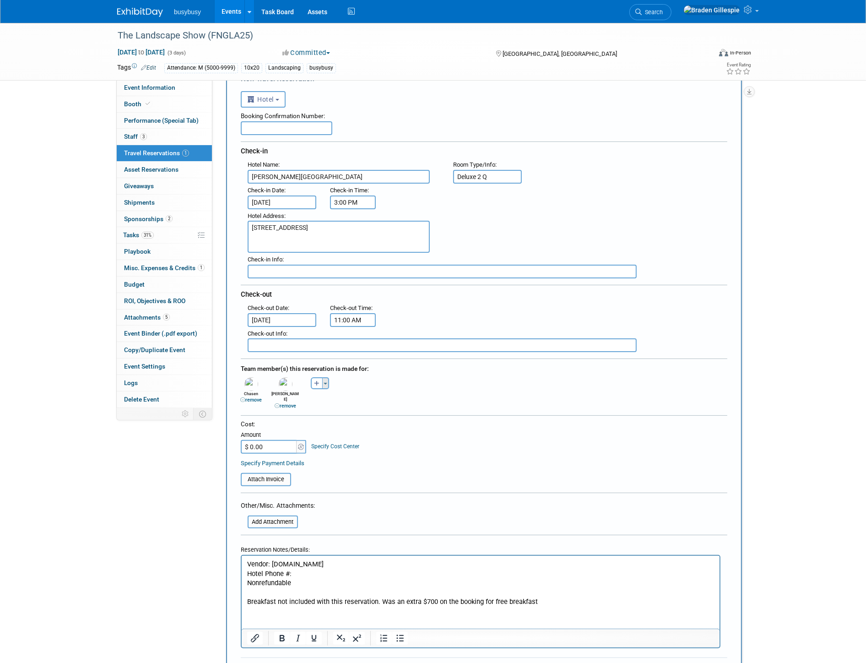
click at [325, 383] on span "button" at bounding box center [326, 384] width 4 height 2
click at [349, 476] on label "[PERSON_NAME]" at bounding box center [373, 484] width 113 height 16
click at [267, 440] on input "$ 0.00" at bounding box center [269, 447] width 57 height 14
type input "$ 953.30"
click at [266, 474] on input "file" at bounding box center [235, 479] width 109 height 11
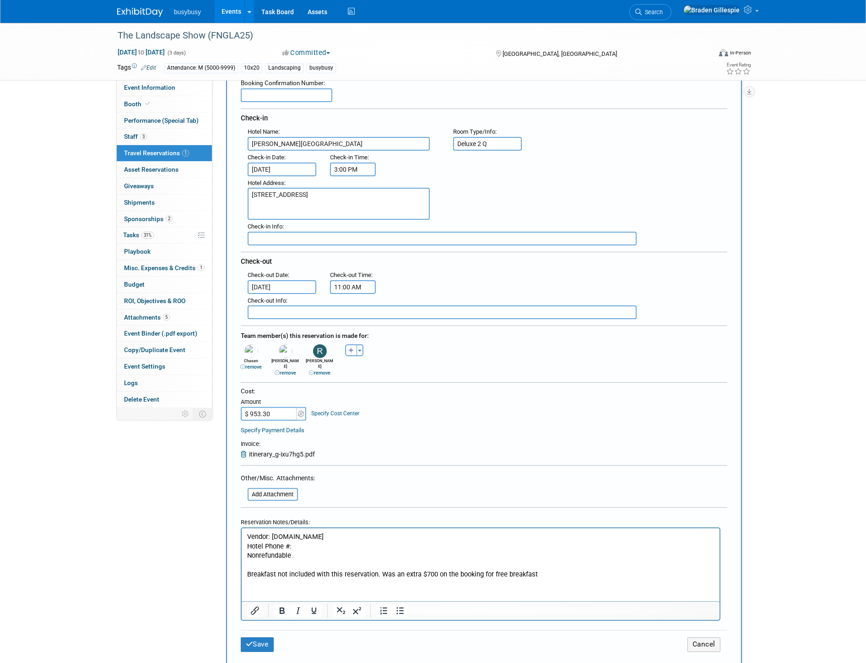
scroll to position [102, 0]
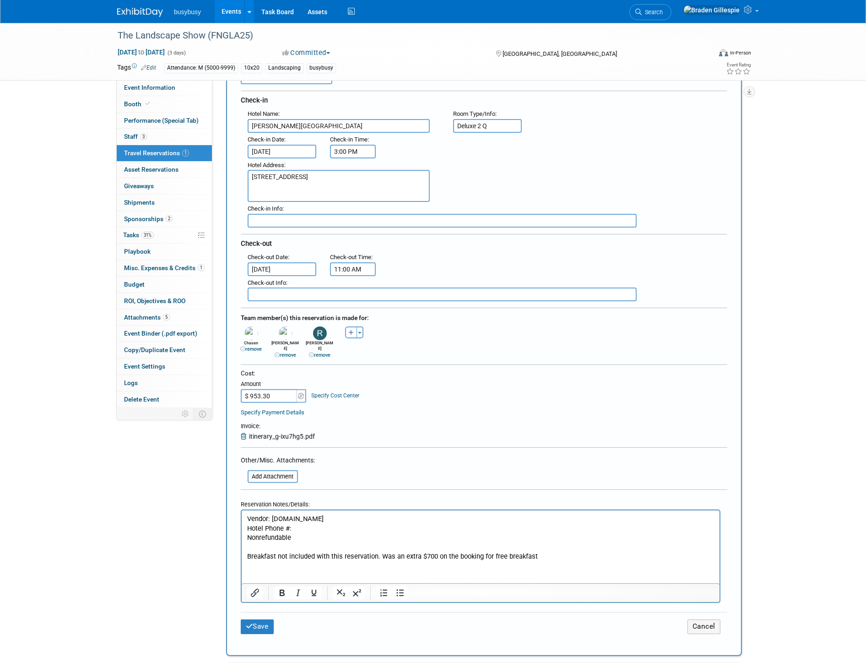
click at [306, 536] on p "Nonrefundable" at bounding box center [480, 538] width 467 height 10
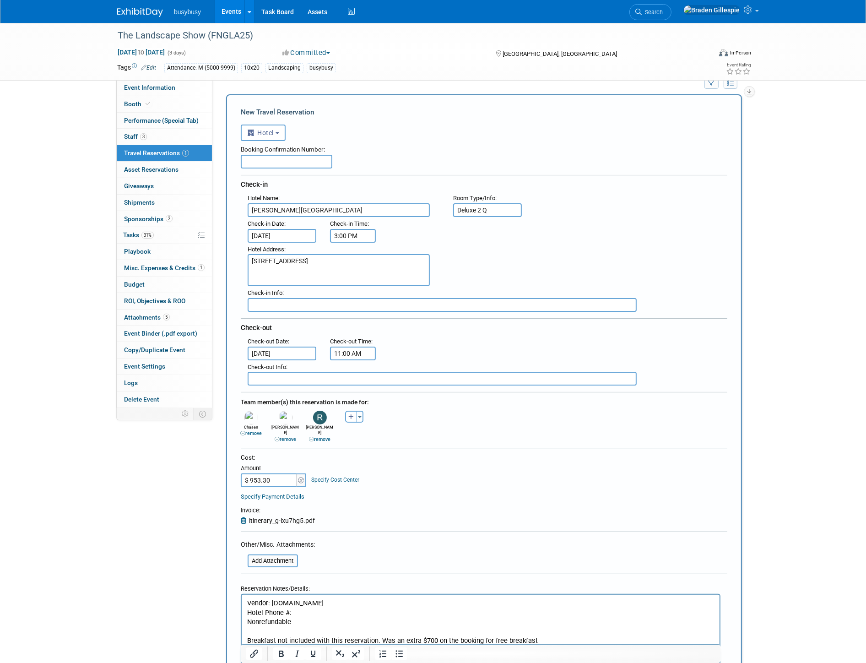
scroll to position [0, 0]
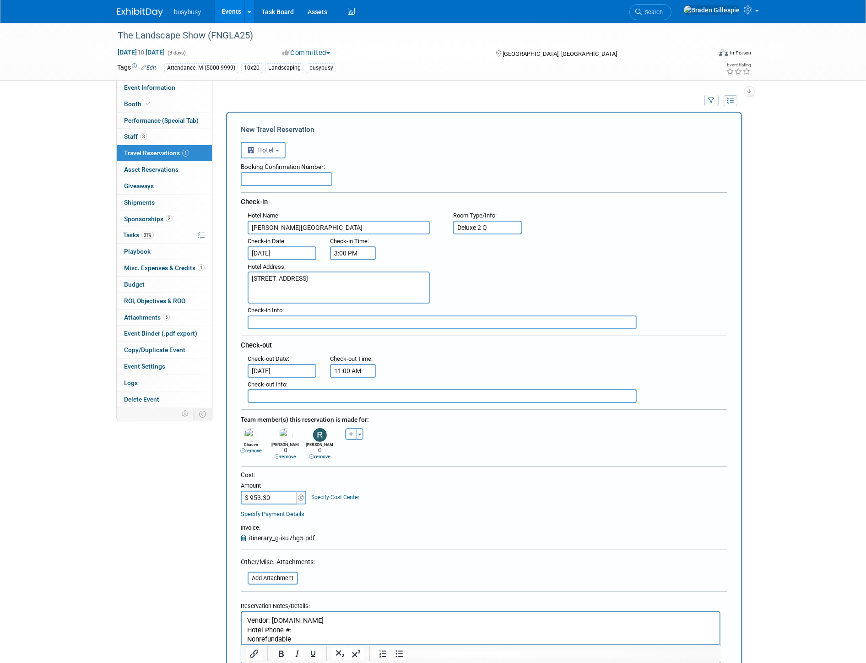
click at [263, 172] on input "text" at bounding box center [287, 179] width 92 height 14
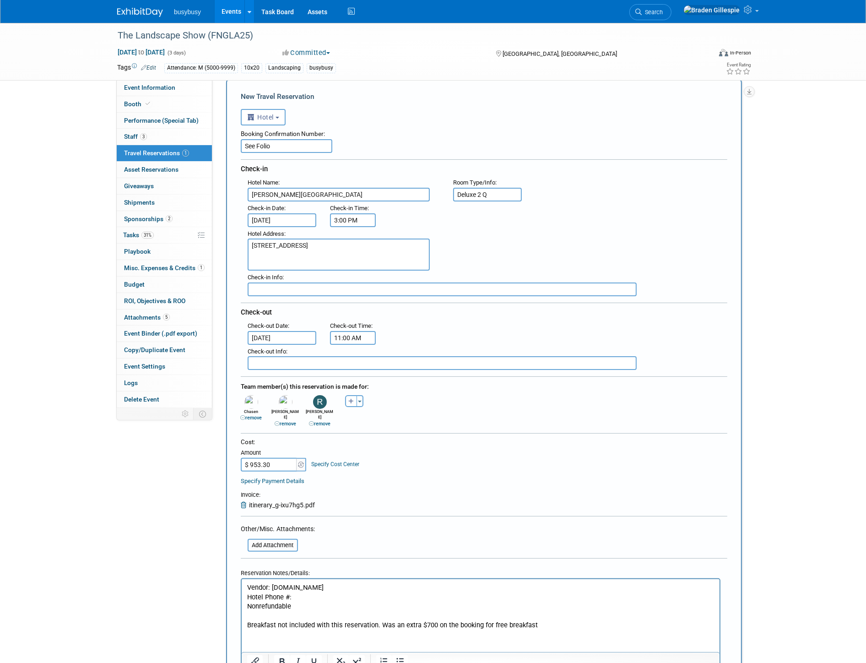
scroll to position [305, 0]
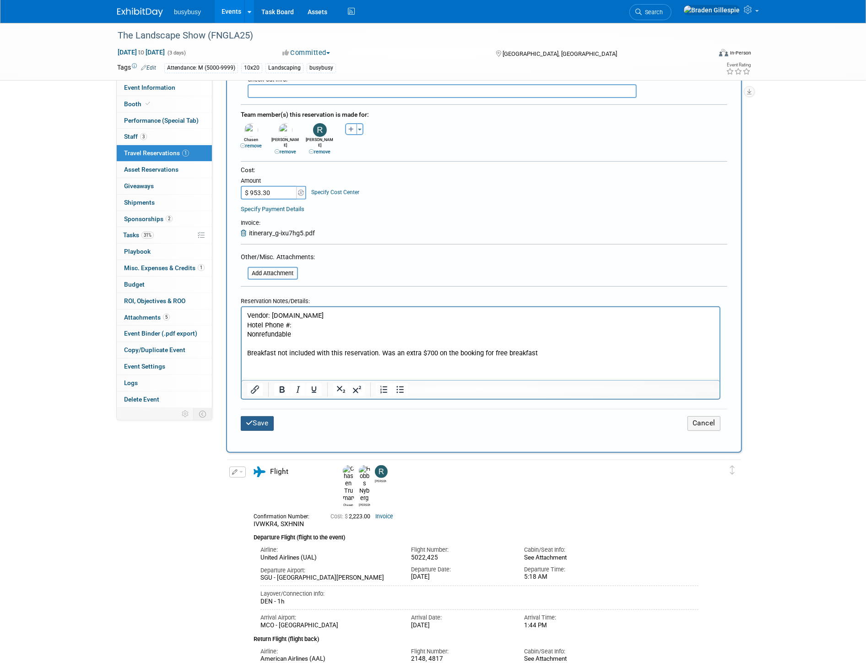
type input "See Folio"
click at [259, 416] on button "Save" at bounding box center [257, 423] width 33 height 14
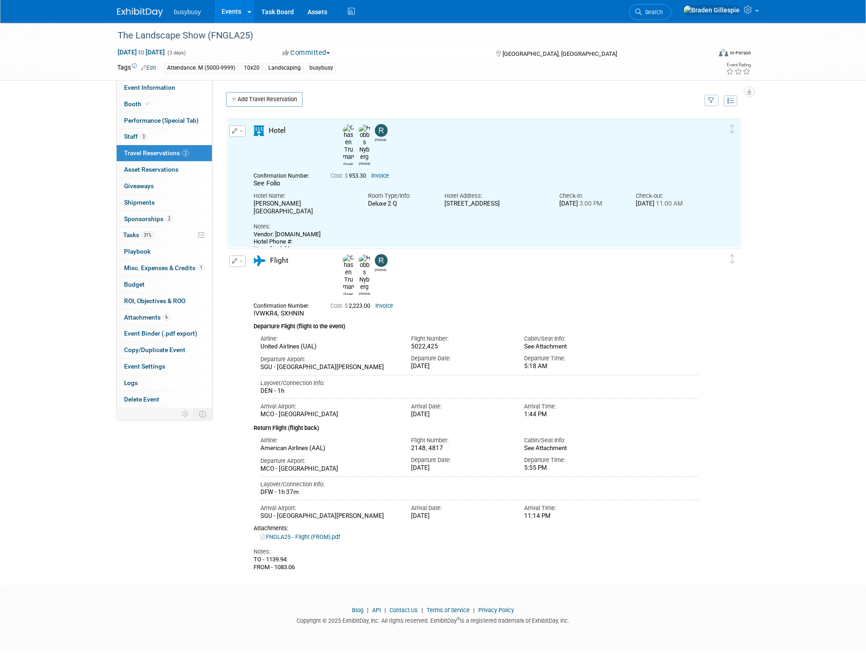
scroll to position [0, 0]
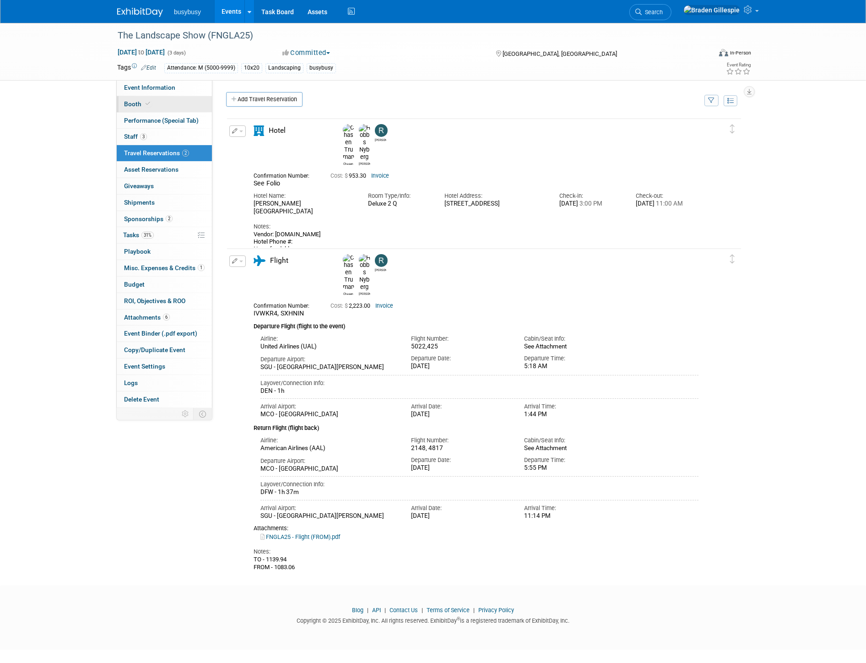
click at [165, 103] on link "Booth" at bounding box center [164, 104] width 95 height 16
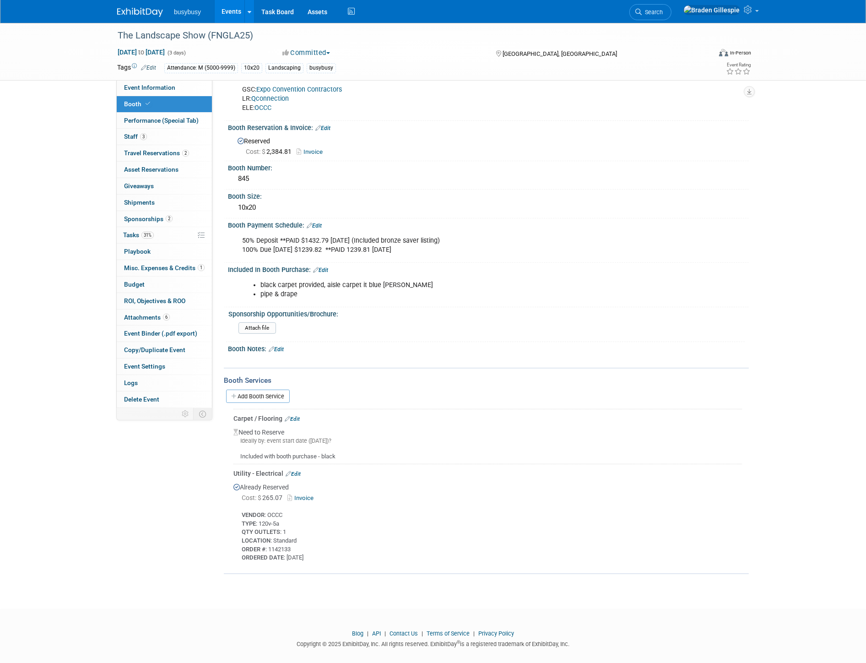
scroll to position [114, 0]
